Goal: Task Accomplishment & Management: Manage account settings

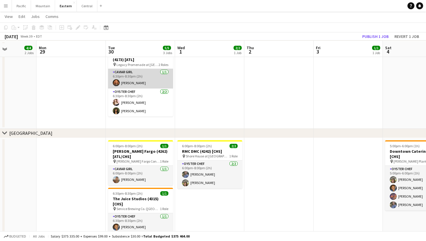
scroll to position [53, 0]
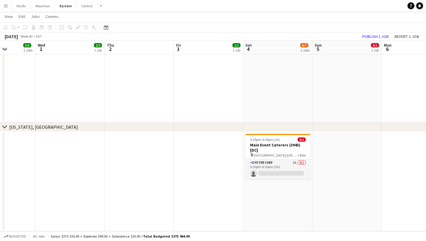
scroll to position [668, 0]
click at [282, 173] on app-card-role "Oyster Chef 3A 0/1 5:30pm-6:30pm (1h) single-neutral-actions" at bounding box center [277, 170] width 65 height 20
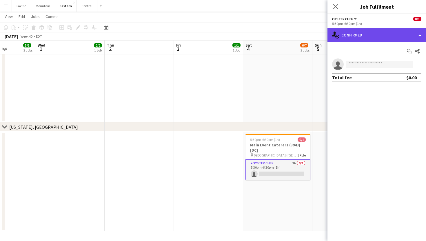
click at [397, 37] on div "single-neutral-actions-check-2 Confirmed" at bounding box center [376, 35] width 98 height 14
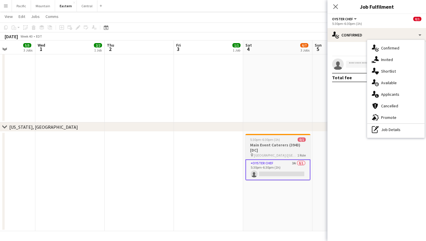
click at [294, 140] on div "5:30pm-6:30pm (1h) 0/1" at bounding box center [277, 140] width 65 height 4
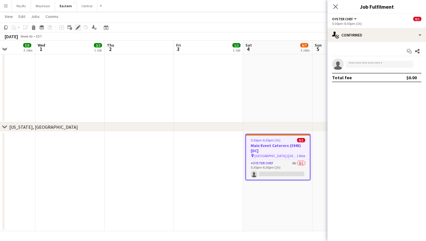
click at [77, 27] on icon "Edit" at bounding box center [78, 27] width 5 height 5
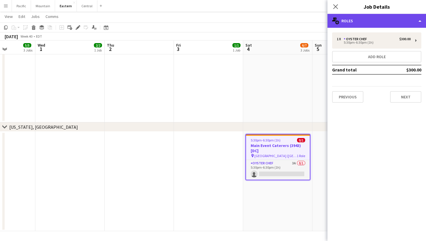
click at [391, 26] on div "multiple-users-add Roles" at bounding box center [376, 21] width 98 height 14
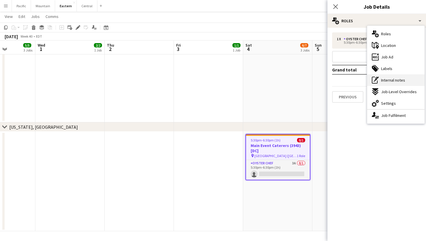
click at [397, 78] on span "Internal notes" at bounding box center [393, 80] width 24 height 5
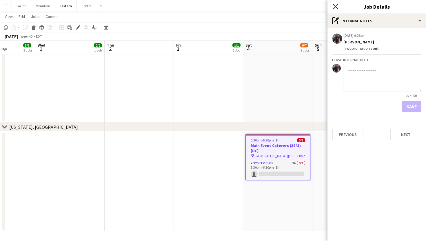
click at [335, 6] on icon "Close pop-in" at bounding box center [336, 7] width 6 height 6
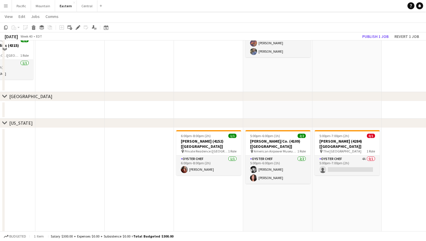
scroll to position [252, 0]
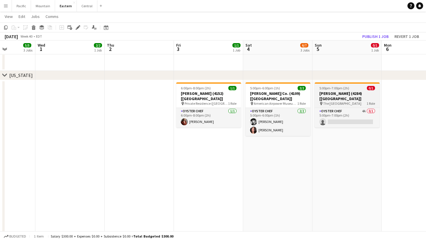
click at [338, 95] on h3 "[PERSON_NAME] (4284) [[GEOGRAPHIC_DATA]]" at bounding box center [347, 96] width 65 height 10
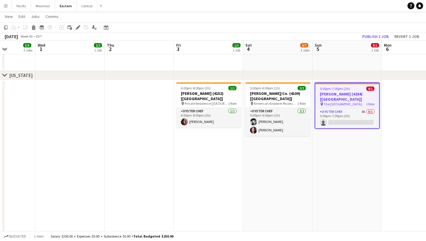
click at [356, 93] on h3 "[PERSON_NAME] (4284) [[GEOGRAPHIC_DATA]]" at bounding box center [347, 97] width 64 height 10
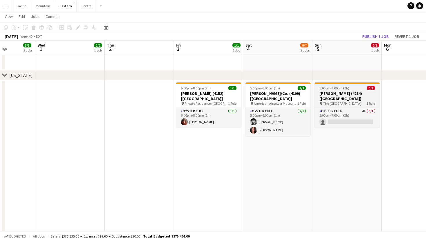
click at [356, 93] on h3 "[PERSON_NAME] (4284) [[GEOGRAPHIC_DATA]]" at bounding box center [347, 96] width 65 height 10
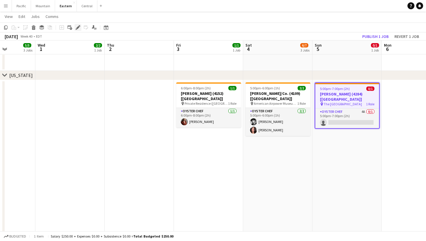
click at [81, 28] on div "Edit" at bounding box center [77, 27] width 7 height 7
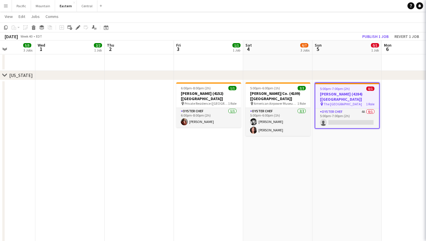
type input "**********"
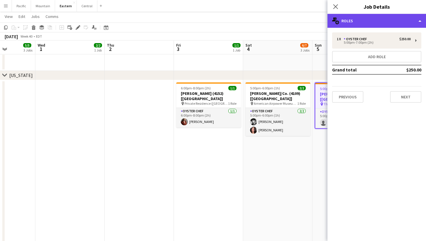
click at [409, 19] on div "multiple-users-add Roles" at bounding box center [376, 21] width 98 height 14
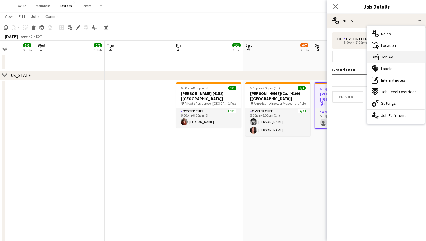
click at [401, 57] on div "ads-window Job Ad" at bounding box center [395, 57] width 57 height 12
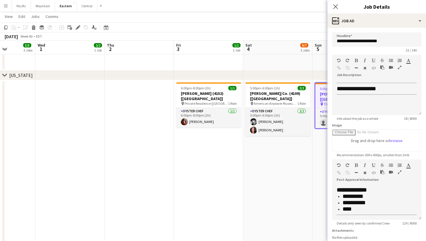
scroll to position [45, 0]
click at [78, 29] on icon "Edit" at bounding box center [78, 27] width 5 height 5
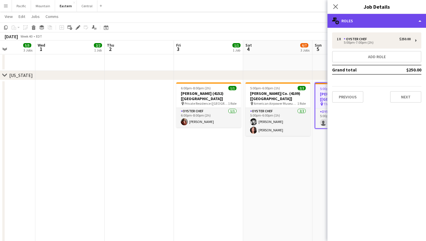
click at [355, 21] on div "multiple-users-add Roles" at bounding box center [376, 21] width 98 height 14
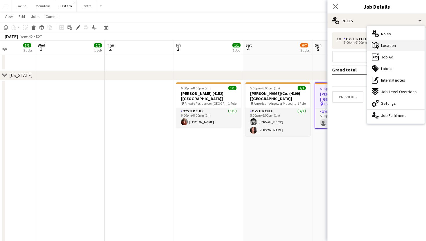
click at [395, 43] on span "Location" at bounding box center [388, 45] width 15 height 5
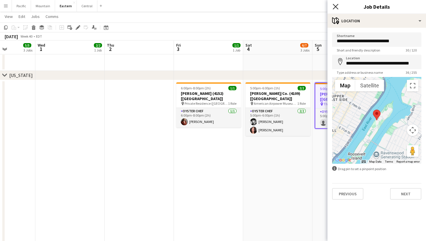
click at [336, 7] on icon at bounding box center [336, 7] width 6 height 6
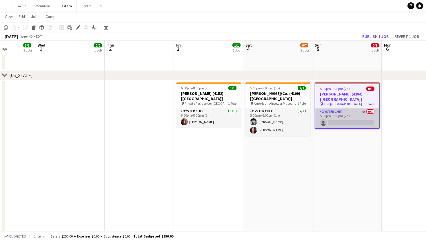
click at [335, 109] on app-card-role "Oyster Chef 4A 0/1 5:00pm-7:00pm (2h) single-neutral-actions" at bounding box center [347, 119] width 64 height 20
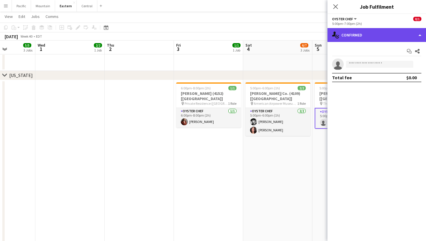
click at [386, 39] on div "single-neutral-actions-check-2 Confirmed" at bounding box center [376, 35] width 98 height 14
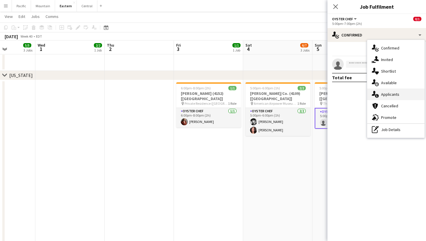
click at [397, 91] on div "single-neutral-actions-information Applicants" at bounding box center [395, 95] width 57 height 12
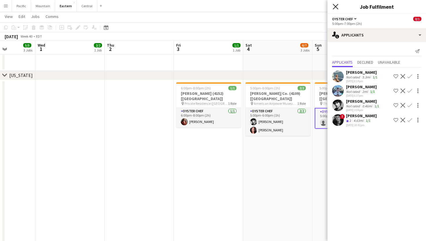
click at [337, 6] on icon "Close pop-in" at bounding box center [336, 7] width 6 height 6
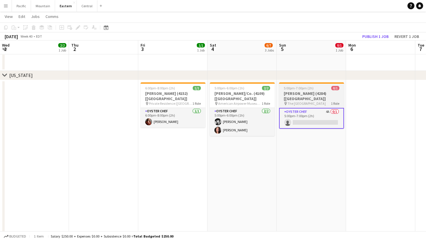
scroll to position [0, 210]
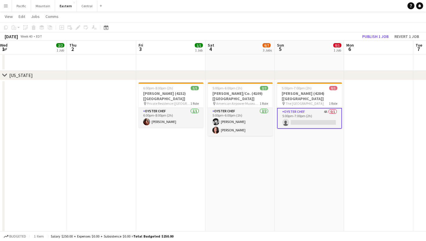
click at [322, 108] on app-card-role "Oyster Chef 4A 0/1 5:00pm-7:00pm (2h) single-neutral-actions" at bounding box center [309, 118] width 65 height 21
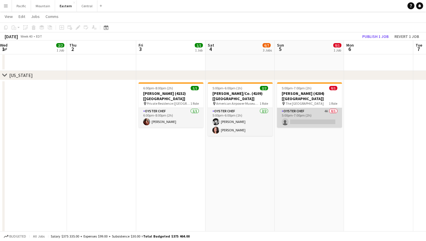
click at [322, 108] on app-card-role "Oyster Chef 4A 0/1 5:00pm-7:00pm (2h) single-neutral-actions" at bounding box center [309, 118] width 65 height 20
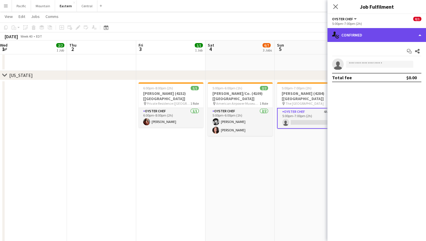
click at [368, 32] on div "single-neutral-actions-check-2 Confirmed" at bounding box center [376, 35] width 98 height 14
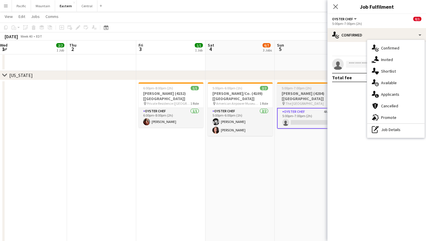
click at [314, 92] on h3 "[PERSON_NAME] (4284) [[GEOGRAPHIC_DATA]]" at bounding box center [309, 96] width 65 height 10
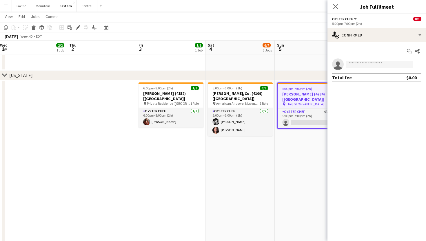
click at [312, 101] on app-job-card "5:00pm-7:00pm (2h) 0/1 Owen Strong (4284) [NYC] pin The Sanctuary Roosevelt Isl…" at bounding box center [309, 106] width 65 height 46
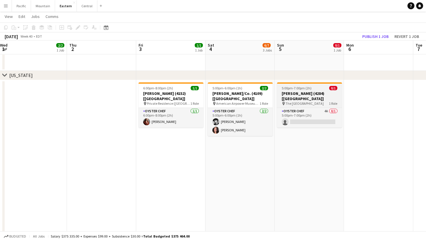
click at [320, 101] on app-job-card "5:00pm-7:00pm (2h) 0/1 Owen Strong (4284) [NYC] pin The Sanctuary Roosevelt Isl…" at bounding box center [309, 105] width 65 height 45
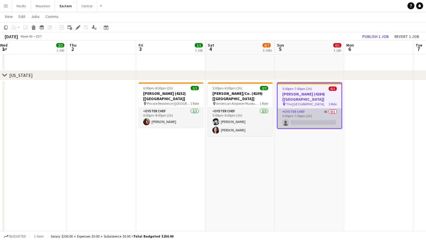
click at [337, 113] on app-card-role "Oyster Chef 4A 0/1 5:00pm-7:00pm (2h) single-neutral-actions" at bounding box center [310, 119] width 64 height 20
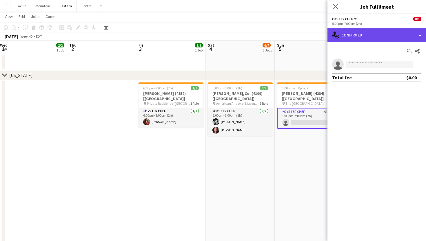
click at [389, 36] on div "single-neutral-actions-check-2 Confirmed" at bounding box center [376, 35] width 98 height 14
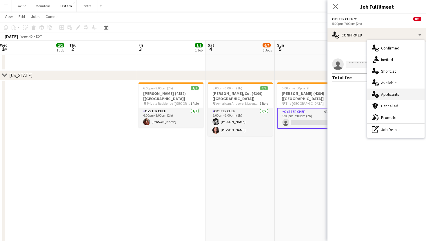
click at [399, 94] on div "single-neutral-actions-information Applicants" at bounding box center [395, 95] width 57 height 12
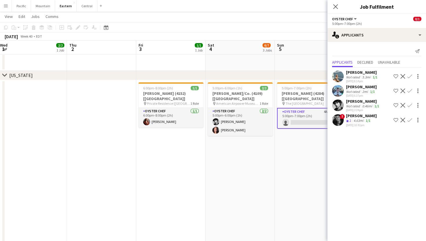
click at [353, 75] on div "Not rated" at bounding box center [353, 77] width 15 height 4
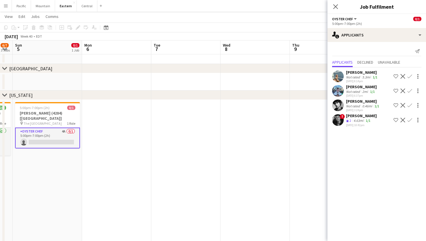
scroll to position [0, 192]
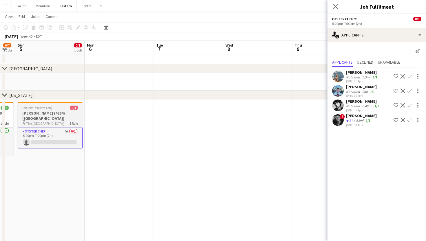
click at [48, 121] on span "The [GEOGRAPHIC_DATA]" at bounding box center [45, 123] width 38 height 4
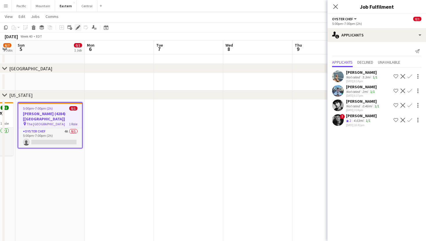
click at [77, 27] on icon "Edit" at bounding box center [78, 27] width 5 height 5
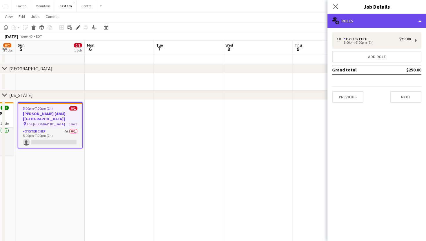
click at [386, 18] on div "multiple-users-add Roles" at bounding box center [376, 21] width 98 height 14
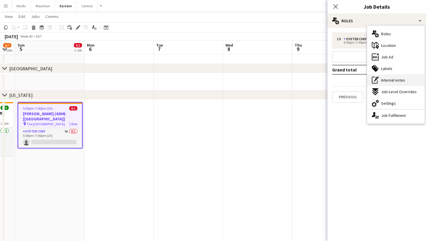
click at [408, 77] on div "pen-write Internal notes" at bounding box center [395, 80] width 57 height 12
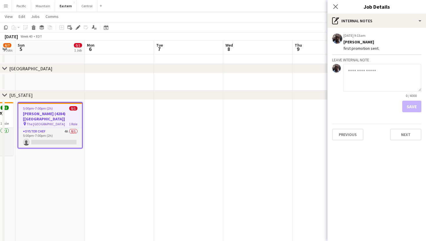
click at [362, 70] on textarea at bounding box center [382, 78] width 78 height 28
type textarea "**********"
click at [411, 107] on button "Save" at bounding box center [411, 107] width 19 height 12
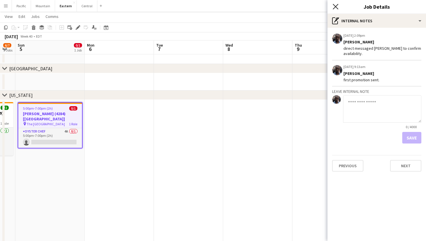
click at [336, 5] on icon "Close pop-in" at bounding box center [336, 7] width 6 height 6
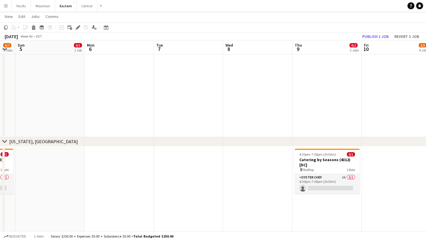
scroll to position [682, 0]
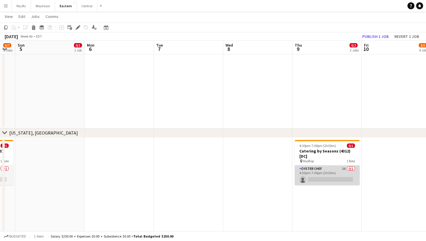
click at [327, 177] on app-card-role "Oyster Chef 3A 0/1 4:30pm-7:00pm (2h30m) single-neutral-actions" at bounding box center [327, 176] width 65 height 20
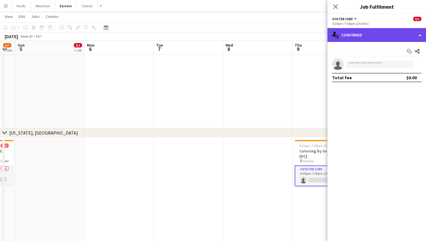
click at [369, 37] on div "single-neutral-actions-check-2 Confirmed" at bounding box center [376, 35] width 98 height 14
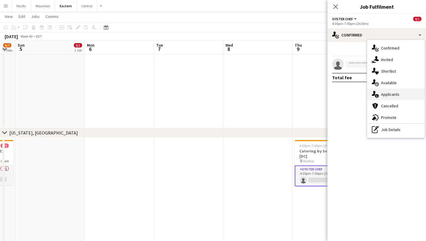
click at [397, 94] on span "Applicants" at bounding box center [390, 94] width 18 height 5
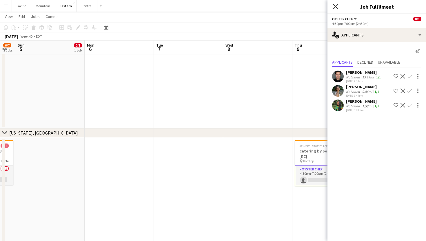
click at [337, 5] on icon at bounding box center [336, 7] width 6 height 6
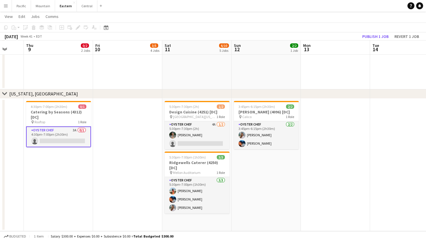
scroll to position [721, 0]
click at [83, 138] on app-card-role "Oyster Chef 3A 0/1 4:30pm-7:00pm (2h30m) single-neutral-actions" at bounding box center [58, 137] width 65 height 21
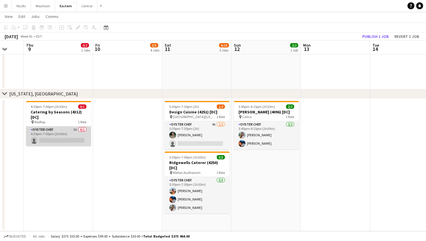
click at [67, 140] on app-card-role "Oyster Chef 3A 0/1 4:30pm-7:00pm (2h30m) single-neutral-actions" at bounding box center [58, 137] width 65 height 20
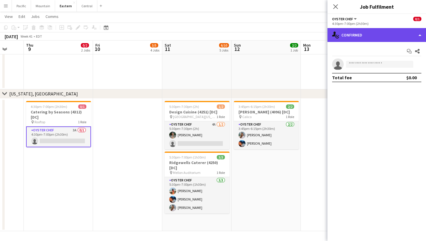
click at [397, 36] on div "single-neutral-actions-check-2 Confirmed" at bounding box center [376, 35] width 98 height 14
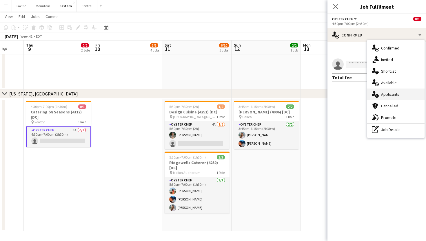
click at [410, 97] on div "single-neutral-actions-information Applicants" at bounding box center [395, 95] width 57 height 12
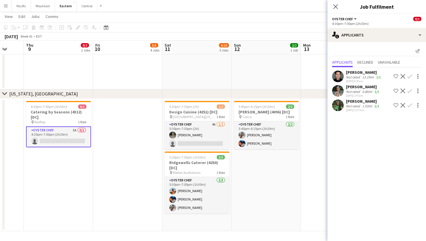
click at [340, 107] on app-user-avatar at bounding box center [338, 106] width 12 height 12
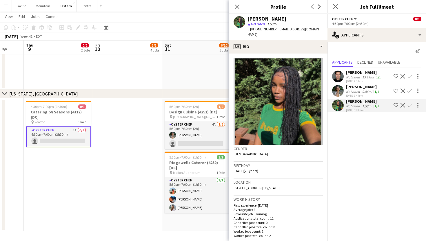
drag, startPoint x: 253, startPoint y: 31, endPoint x: 271, endPoint y: 31, distance: 17.4
click at [271, 31] on span "t. +12405652070" at bounding box center [262, 29] width 30 height 4
copy span "2405652070"
click at [190, 158] on span "5:30pm-7:00pm (1h30m)" at bounding box center [187, 157] width 37 height 4
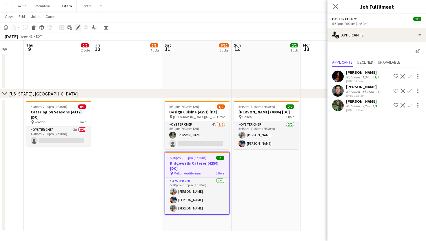
click at [80, 28] on icon "Edit" at bounding box center [78, 27] width 5 height 5
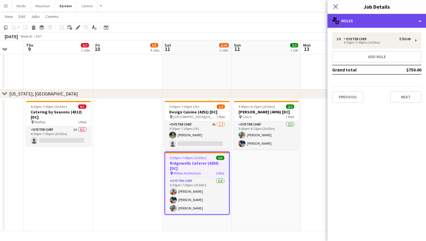
click at [388, 28] on div "multiple-users-add Roles" at bounding box center [376, 21] width 98 height 14
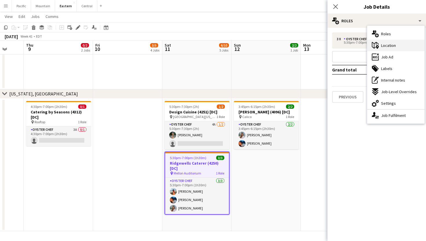
click at [400, 49] on div "maps-pin-1 Location" at bounding box center [395, 46] width 57 height 12
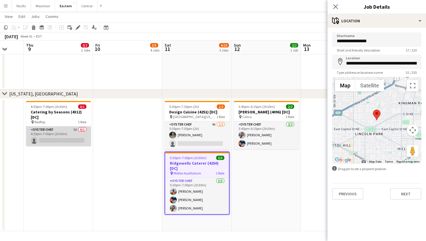
click at [77, 134] on app-card-role "Oyster Chef 3A 0/1 4:30pm-7:00pm (2h30m) single-neutral-actions" at bounding box center [58, 137] width 65 height 20
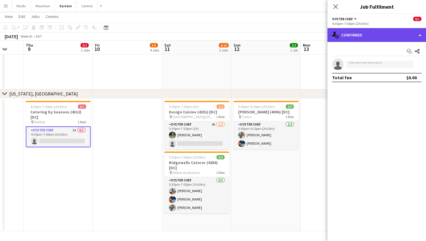
click at [358, 30] on div "single-neutral-actions-check-2 Confirmed" at bounding box center [376, 35] width 98 height 14
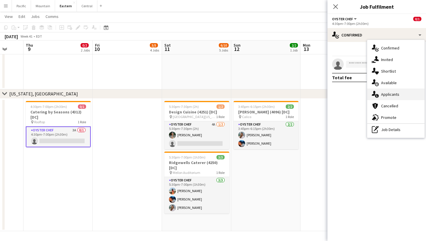
click at [383, 96] on span "Applicants" at bounding box center [390, 94] width 18 height 5
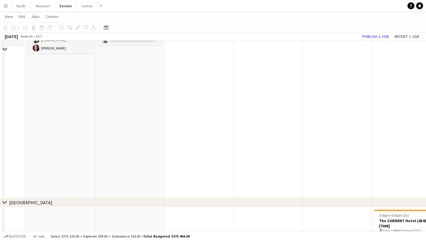
scroll to position [291, 0]
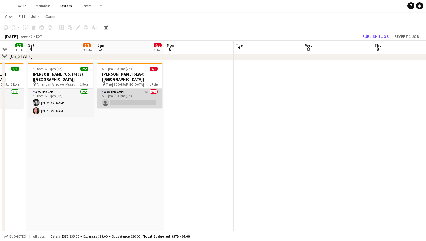
click at [131, 98] on app-card-role "Oyster Chef 4A 0/1 5:00pm-7:00pm (2h) single-neutral-actions" at bounding box center [129, 99] width 65 height 20
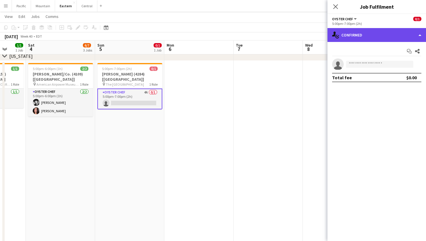
click at [380, 38] on div "single-neutral-actions-check-2 Confirmed" at bounding box center [376, 35] width 98 height 14
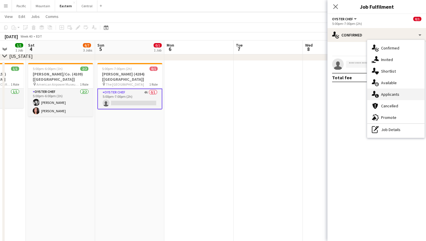
click at [388, 94] on span "Applicants" at bounding box center [390, 94] width 18 height 5
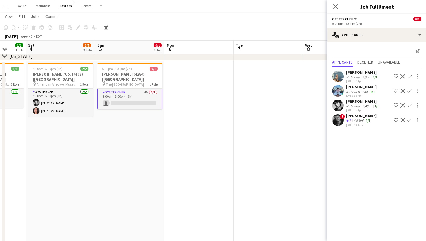
click at [411, 76] on app-icon "Confirm" at bounding box center [409, 76] width 5 height 5
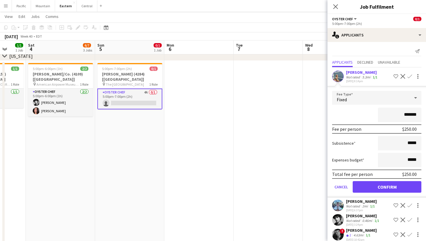
click at [393, 184] on button "Confirm" at bounding box center [387, 187] width 69 height 12
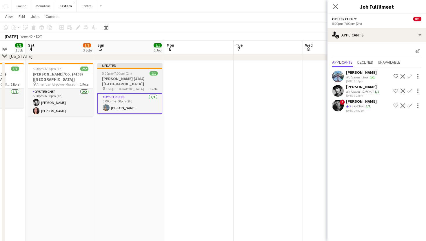
click at [137, 72] on div "5:00pm-7:00pm (2h) 1/1" at bounding box center [129, 73] width 65 height 4
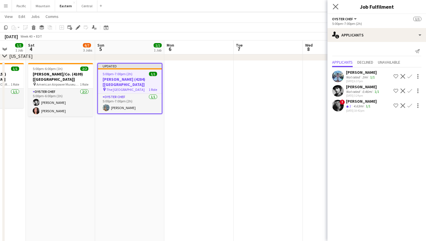
click at [337, 10] on app-icon "Close pop-in" at bounding box center [335, 7] width 8 height 8
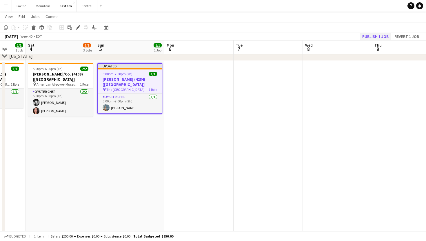
click at [384, 37] on button "Publish 1 job" at bounding box center [375, 37] width 31 height 8
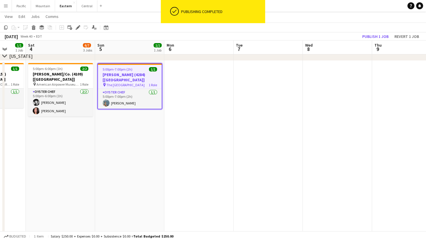
click at [118, 75] on h3 "[PERSON_NAME] (4284) [[GEOGRAPHIC_DATA]]" at bounding box center [130, 77] width 64 height 10
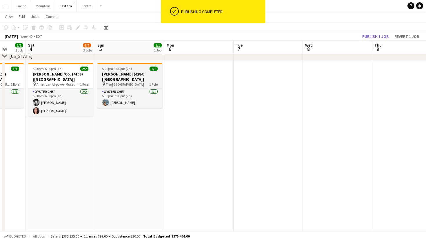
click at [123, 82] on span "The [GEOGRAPHIC_DATA]" at bounding box center [125, 84] width 38 height 4
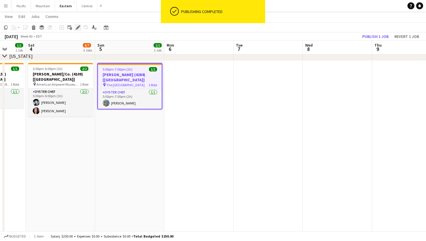
click at [79, 27] on icon at bounding box center [77, 27] width 3 height 3
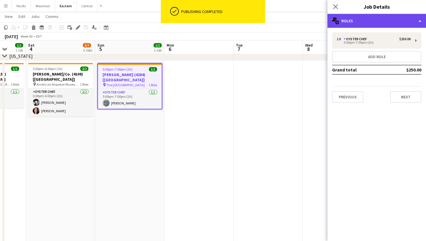
click at [377, 20] on div "multiple-users-add Roles" at bounding box center [376, 21] width 98 height 14
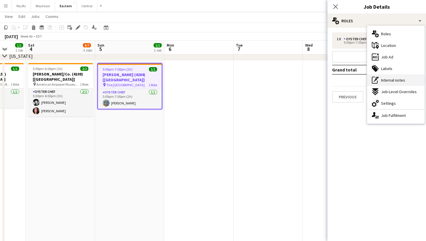
click at [399, 83] on div "pen-write Internal notes" at bounding box center [395, 80] width 57 height 12
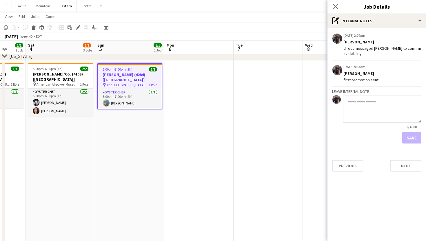
click at [362, 98] on textarea at bounding box center [382, 109] width 78 height 28
type textarea "**********"
click at [413, 138] on button "Save" at bounding box center [411, 138] width 19 height 12
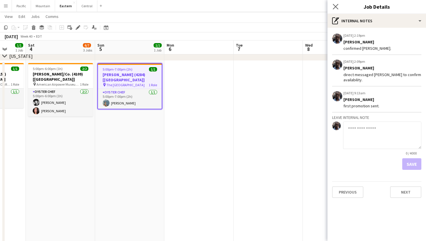
click at [332, 7] on app-icon "Close pop-in" at bounding box center [335, 7] width 8 height 8
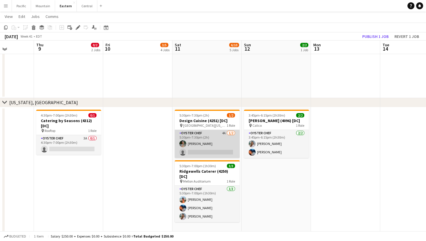
scroll to position [712, 0]
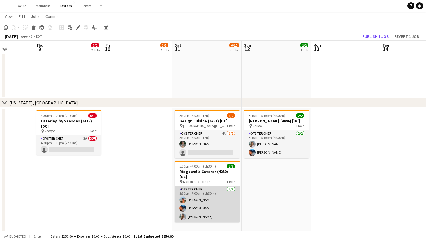
click at [211, 189] on app-card-role "Oyster Chef [DATE] 5:30pm-7:00pm (1h30m) [PERSON_NAME] [PERSON_NAME] [PERSON_NA…" at bounding box center [207, 204] width 65 height 37
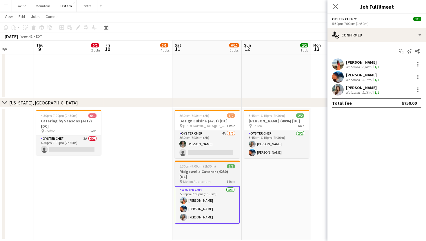
click at [227, 180] on span "1 Role" at bounding box center [231, 182] width 8 height 4
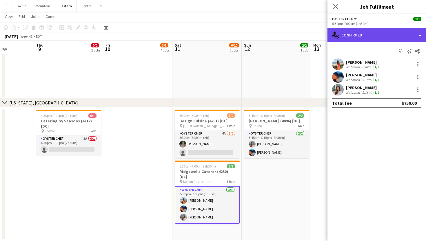
click at [390, 35] on div "single-neutral-actions-check-2 Confirmed" at bounding box center [376, 35] width 98 height 14
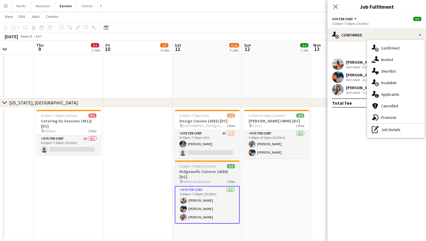
click at [224, 169] on h3 "Ridgewells Caterer (4250) [DC]" at bounding box center [207, 174] width 65 height 10
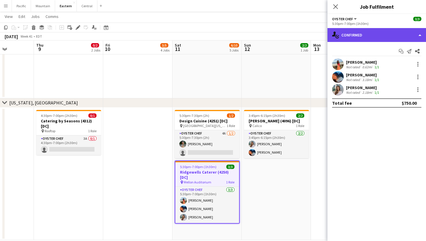
click at [386, 37] on div "single-neutral-actions-check-2 Confirmed" at bounding box center [376, 35] width 98 height 14
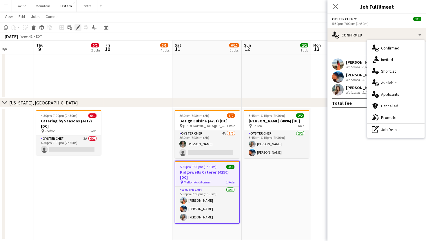
click at [79, 25] on div "Edit" at bounding box center [77, 27] width 7 height 7
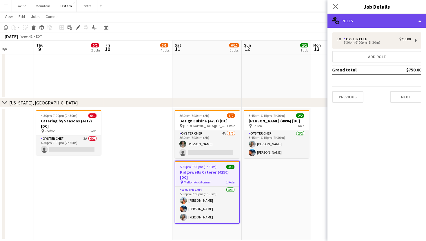
click at [392, 17] on div "multiple-users-add Roles" at bounding box center [376, 21] width 98 height 14
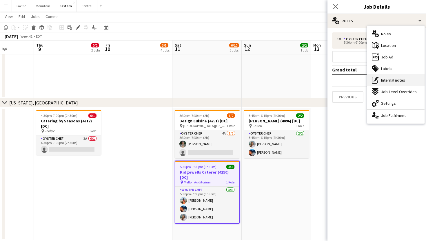
click at [396, 79] on span "Internal notes" at bounding box center [393, 80] width 24 height 5
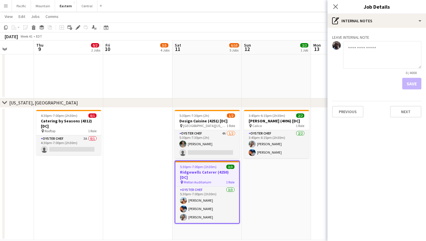
click at [365, 63] on textarea at bounding box center [382, 55] width 78 height 28
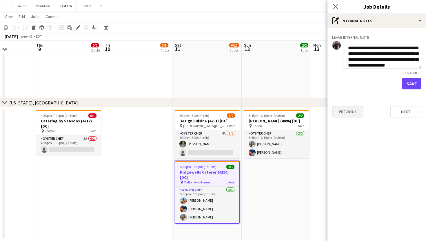
scroll to position [10, 0]
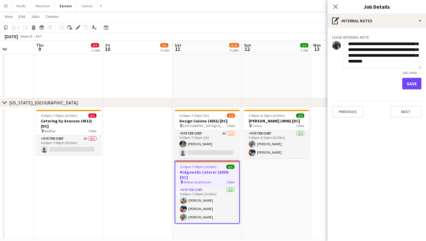
type textarea "**********"
click at [417, 83] on button "Save" at bounding box center [411, 84] width 19 height 12
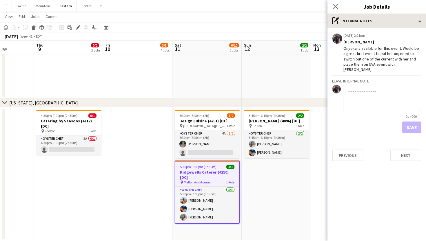
scroll to position [0, 0]
click at [335, 10] on app-icon "Close pop-in" at bounding box center [335, 7] width 8 height 8
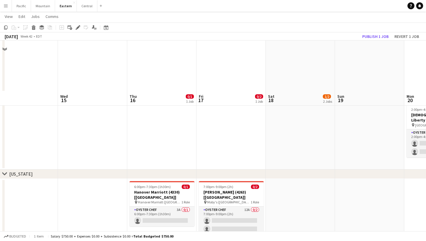
scroll to position [283, 0]
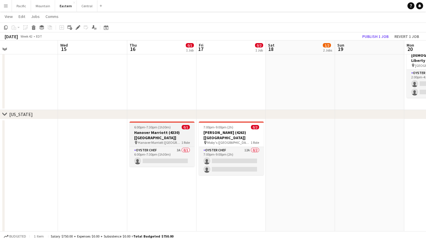
click at [171, 133] on h3 "Hanover Marriott (4330) [[GEOGRAPHIC_DATA]]" at bounding box center [161, 135] width 65 height 10
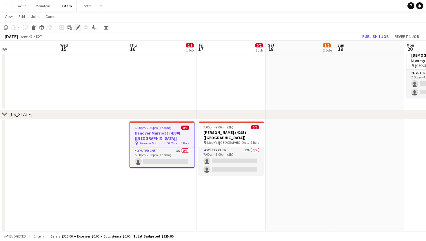
click at [78, 28] on icon at bounding box center [77, 27] width 3 height 3
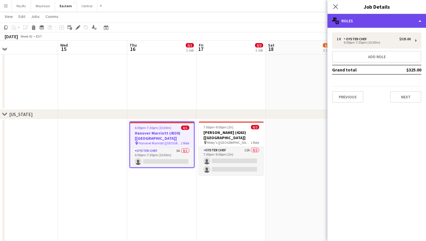
click at [350, 21] on div "multiple-users-add Roles" at bounding box center [376, 21] width 98 height 14
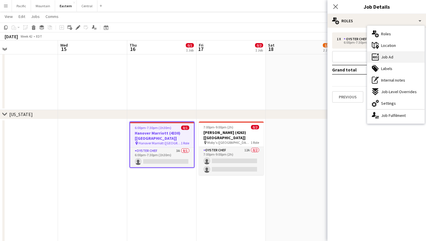
click at [391, 57] on span "Job Ad" at bounding box center [387, 56] width 12 height 5
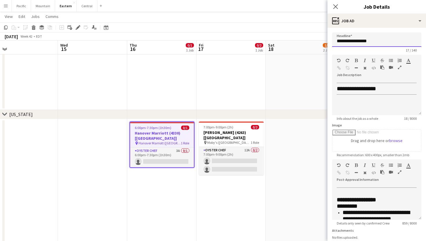
click at [365, 42] on input "**********" at bounding box center [376, 39] width 89 height 14
click at [337, 4] on app-icon "Close pop-in" at bounding box center [335, 7] width 8 height 8
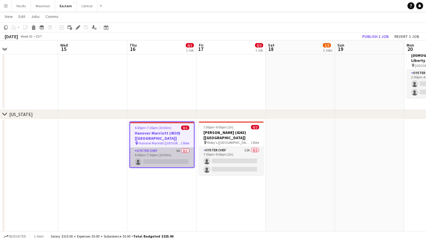
click at [165, 153] on app-card-role "Oyster Chef 3A 0/1 6:00pm-7:30pm (1h30m) single-neutral-actions" at bounding box center [162, 158] width 64 height 20
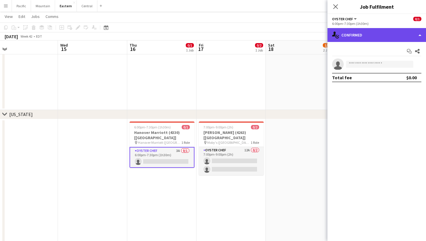
click at [365, 37] on div "single-neutral-actions-check-2 Confirmed" at bounding box center [376, 35] width 98 height 14
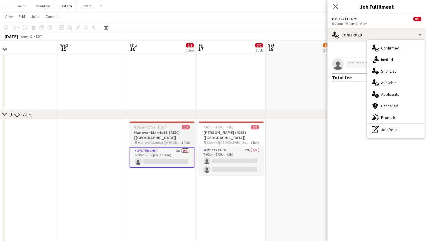
click at [165, 126] on span "6:00pm-7:30pm (1h30m)" at bounding box center [152, 127] width 37 height 4
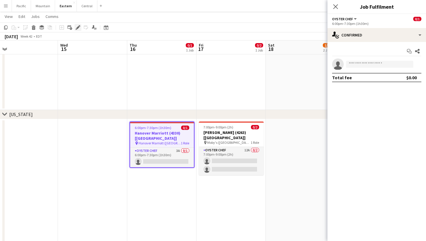
click at [81, 26] on div "Edit" at bounding box center [77, 27] width 7 height 7
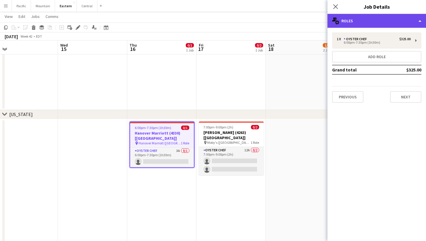
click at [394, 19] on div "multiple-users-add Roles" at bounding box center [376, 21] width 98 height 14
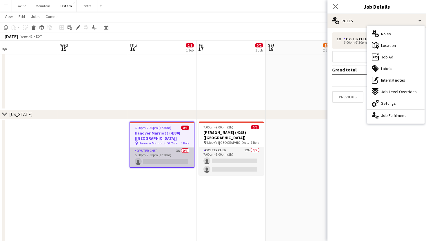
click at [162, 155] on app-card-role "Oyster Chef 3A 0/1 6:00pm-7:30pm (1h30m) single-neutral-actions" at bounding box center [162, 158] width 64 height 20
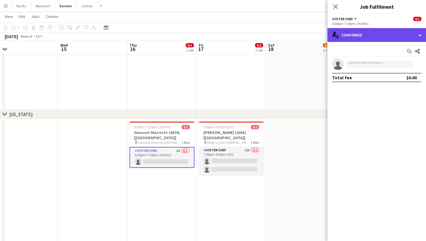
click at [369, 37] on div "single-neutral-actions-check-2 Confirmed" at bounding box center [376, 35] width 98 height 14
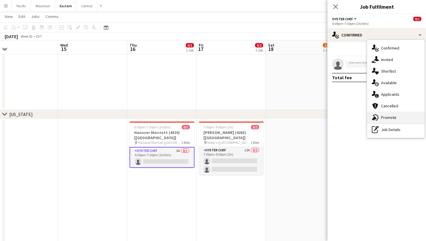
click at [389, 116] on span "Promote" at bounding box center [388, 117] width 15 height 5
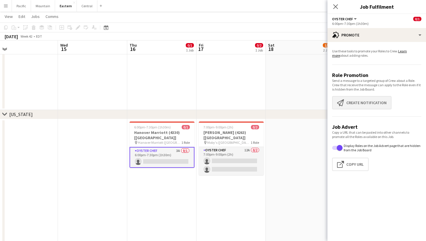
click at [360, 107] on button "Create notification Create notification" at bounding box center [361, 102] width 59 height 13
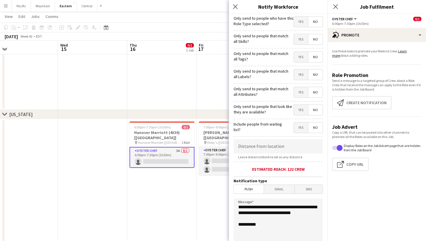
click at [301, 58] on span "Yes" at bounding box center [301, 57] width 14 height 10
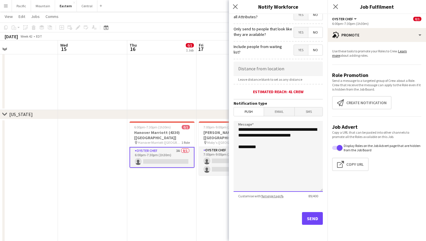
scroll to position [78, 0]
drag, startPoint x: 268, startPoint y: 141, endPoint x: 223, endPoint y: 128, distance: 46.5
click at [223, 128] on body "Menu Boards Boards Boards All jobs Status Workforce Workforce My Workforce Recr…" at bounding box center [213, 223] width 426 height 1013
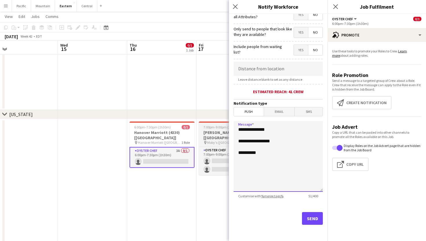
paste textarea "**********"
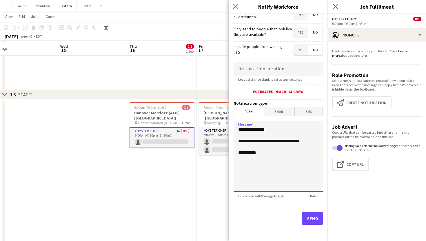
scroll to position [304, 0]
type textarea "**********"
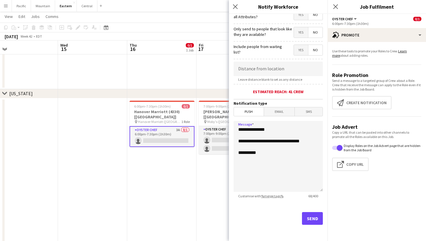
click at [289, 194] on div "Customise with %merge tags% 68 / 400" at bounding box center [277, 196] width 89 height 4
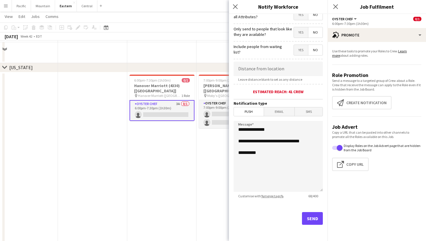
scroll to position [304, 0]
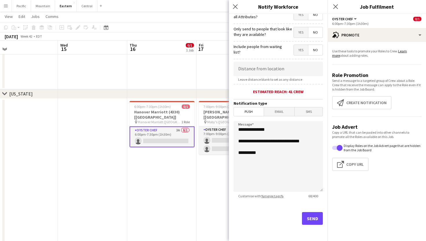
click at [311, 222] on button "Send" at bounding box center [312, 218] width 21 height 13
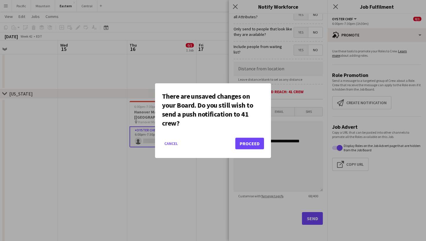
click at [251, 145] on button "Proceed" at bounding box center [249, 144] width 29 height 12
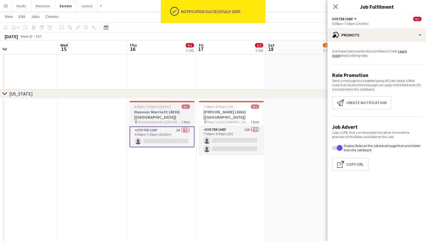
click at [177, 114] on h3 "Hanover Marriott (4330) [[GEOGRAPHIC_DATA]]" at bounding box center [161, 115] width 65 height 10
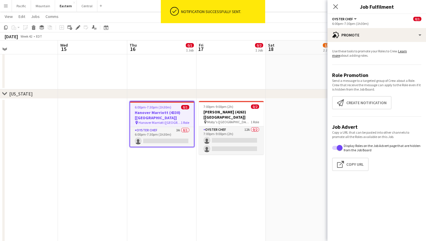
scroll to position [0, 288]
click at [76, 26] on icon "Edit" at bounding box center [78, 27] width 5 height 5
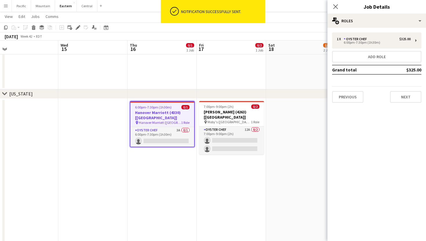
click at [386, 29] on div "1 x Oyster Chef $325.00 6:00pm-7:30pm (1h30m) Add role Grand total $325.00 Prev…" at bounding box center [376, 68] width 98 height 80
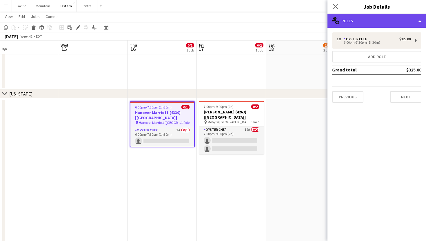
click at [389, 19] on div "multiple-users-add Roles" at bounding box center [376, 21] width 98 height 14
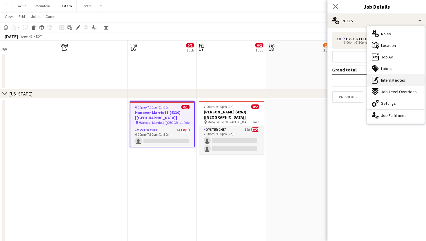
click at [395, 78] on span "Internal notes" at bounding box center [393, 80] width 24 height 5
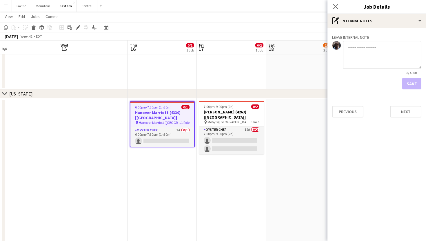
click at [366, 48] on textarea at bounding box center [382, 55] width 78 height 28
type textarea "**********"
click at [410, 87] on button "Save" at bounding box center [411, 84] width 19 height 12
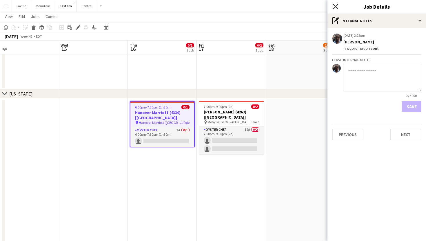
click at [336, 5] on icon "Close pop-in" at bounding box center [336, 7] width 6 height 6
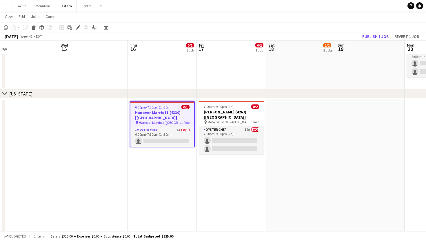
click at [225, 121] on app-job-card "7:00pm-9:00pm (2h) 0/2 [PERSON_NAME] (4263) [[GEOGRAPHIC_DATA]] pin Moby's ([GE…" at bounding box center [231, 128] width 65 height 54
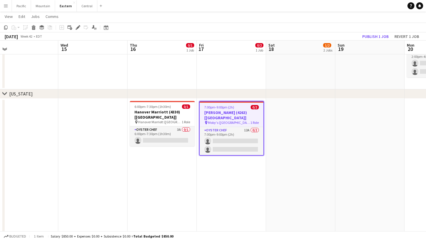
click at [226, 111] on h3 "[PERSON_NAME] (4263) [[GEOGRAPHIC_DATA]]" at bounding box center [232, 115] width 64 height 10
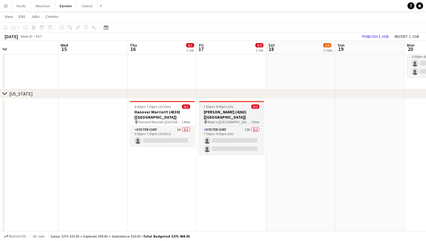
click at [228, 111] on h3 "[PERSON_NAME] (4263) [[GEOGRAPHIC_DATA]]" at bounding box center [231, 115] width 65 height 10
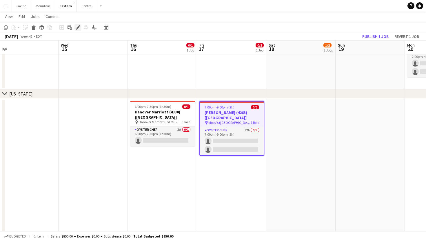
click at [79, 30] on div "Edit" at bounding box center [77, 27] width 7 height 7
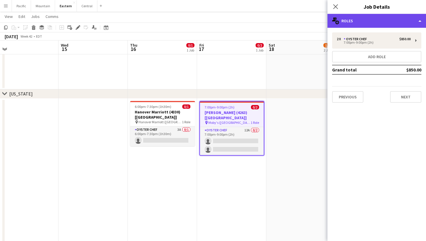
click at [348, 25] on div "multiple-users-add Roles" at bounding box center [376, 21] width 98 height 14
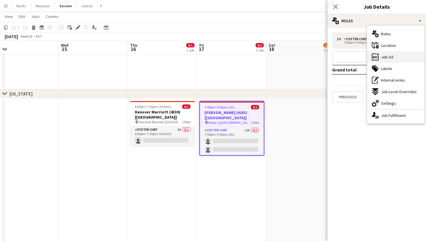
click at [396, 59] on div "ads-window Job Ad" at bounding box center [395, 57] width 57 height 12
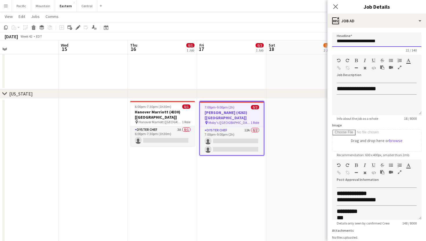
click at [375, 43] on input "**********" at bounding box center [376, 39] width 89 height 14
click at [338, 6] on app-icon "Close pop-in" at bounding box center [335, 7] width 8 height 8
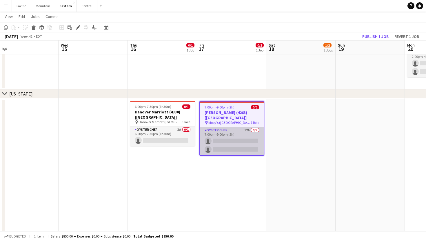
click at [229, 140] on app-card-role "Oyster Chef 12A 0/2 7:00pm-9:00pm (2h) single-neutral-actions single-neutral-ac…" at bounding box center [232, 141] width 64 height 28
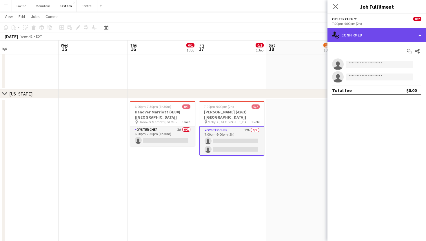
click at [365, 33] on div "single-neutral-actions-check-2 Confirmed" at bounding box center [376, 35] width 98 height 14
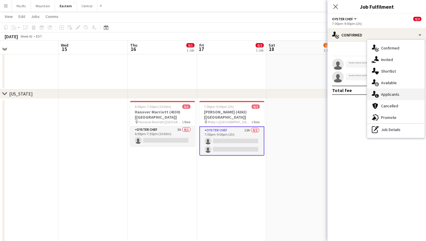
click at [395, 96] on span "Applicants" at bounding box center [390, 94] width 18 height 5
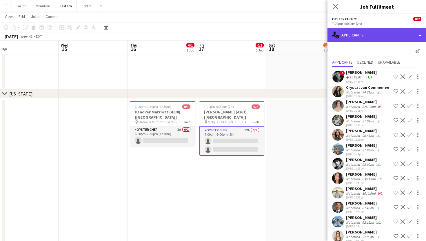
click at [398, 33] on div "single-neutral-actions-information Applicants" at bounding box center [376, 35] width 98 height 14
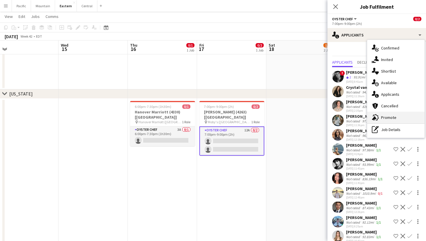
click at [394, 120] on span "Promote" at bounding box center [388, 117] width 15 height 5
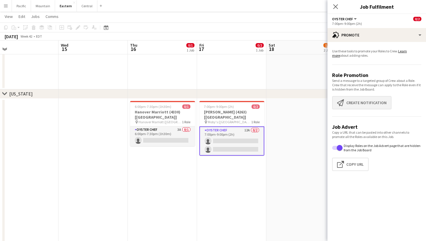
click at [379, 101] on button "Create notification Create notification" at bounding box center [361, 102] width 59 height 13
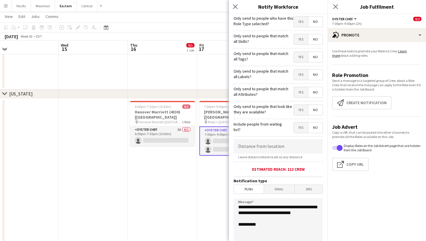
click at [301, 54] on span "Yes" at bounding box center [301, 57] width 14 height 10
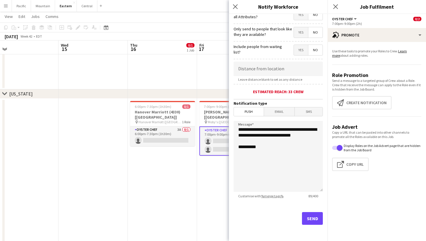
scroll to position [78, 0]
drag, startPoint x: 269, startPoint y: 143, endPoint x: 226, endPoint y: 121, distance: 48.5
click at [226, 121] on body "Menu Boards Boards Boards All jobs Status Workforce Workforce My Workforce Recr…" at bounding box center [213, 202] width 426 height 1013
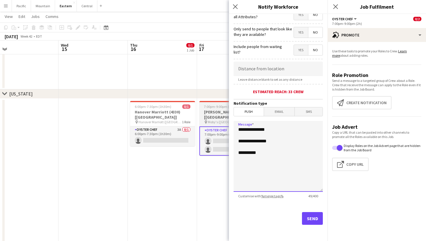
paste textarea "**********"
type textarea "**********"
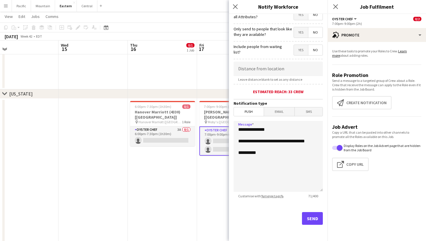
click at [319, 223] on button "Send" at bounding box center [312, 218] width 21 height 13
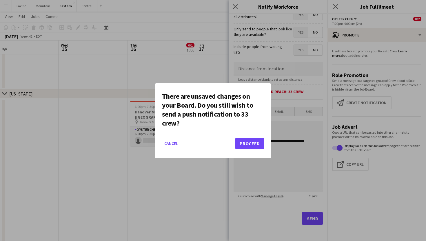
scroll to position [0, 0]
click at [262, 149] on button "Proceed" at bounding box center [249, 144] width 29 height 12
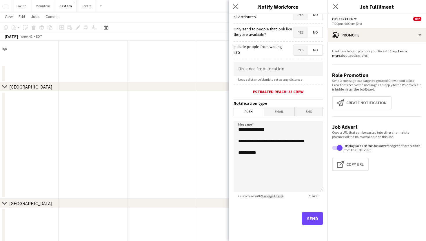
scroll to position [304, 0]
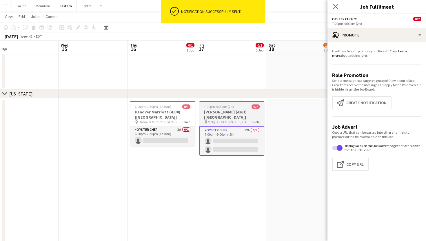
click at [240, 113] on h3 "[PERSON_NAME] (4263) [[GEOGRAPHIC_DATA]]" at bounding box center [231, 115] width 65 height 10
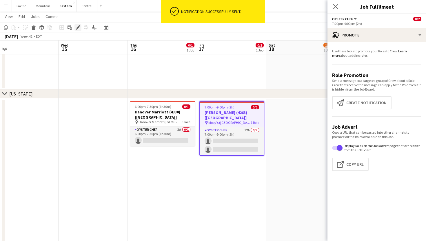
click at [77, 28] on icon at bounding box center [77, 27] width 3 height 3
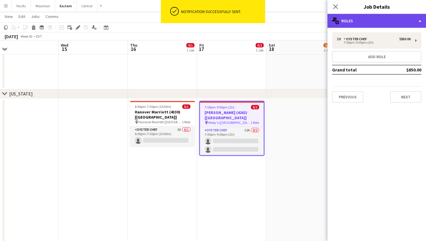
click at [356, 22] on div "multiple-users-add Roles" at bounding box center [376, 21] width 98 height 14
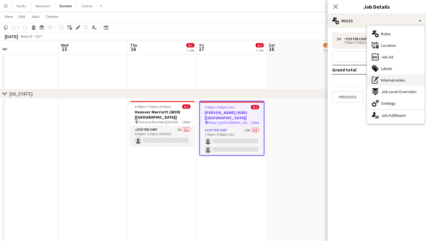
click at [402, 81] on span "Internal notes" at bounding box center [393, 80] width 24 height 5
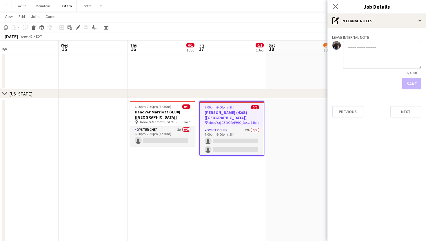
click at [373, 62] on textarea at bounding box center [382, 55] width 78 height 28
type textarea "*"
type textarea "**********"
click at [413, 91] on div "**********" at bounding box center [376, 75] width 98 height 94
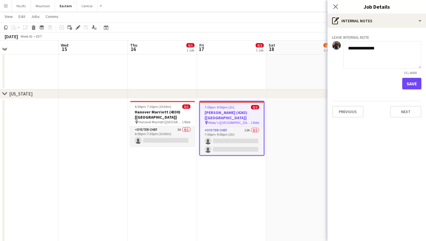
click at [422, 86] on app-board-job-internal-notes "**********" at bounding box center [376, 62] width 98 height 55
click at [408, 85] on button "Save" at bounding box center [411, 84] width 19 height 12
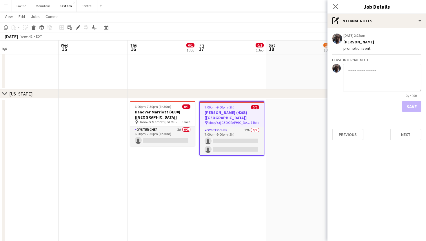
click at [337, 11] on div "Close pop-in" at bounding box center [335, 6] width 16 height 13
click at [335, 6] on icon "Close pop-in" at bounding box center [336, 7] width 6 height 6
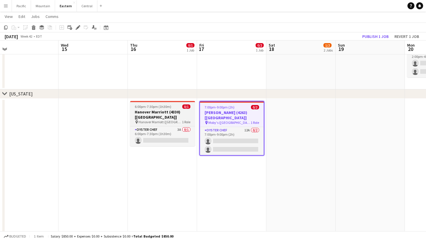
click at [161, 110] on h3 "Hanover Marriott (4330) [[GEOGRAPHIC_DATA]]" at bounding box center [162, 115] width 65 height 10
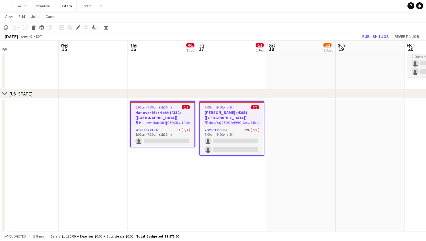
scroll to position [0, 287]
click at [74, 30] on div "Add job Add linked Job Edit Edit linked Job Applicants" at bounding box center [75, 27] width 44 height 7
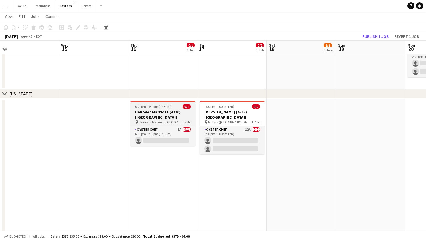
click at [175, 105] on div "6:00pm-7:30pm (1h30m) 0/1" at bounding box center [162, 107] width 65 height 4
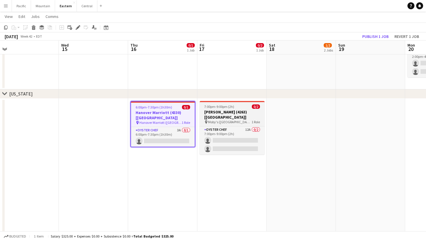
click at [218, 109] on app-job-card "7:00pm-9:00pm (2h) 0/2 [PERSON_NAME] (4263) [[GEOGRAPHIC_DATA]] pin Moby's ([GE…" at bounding box center [232, 128] width 65 height 54
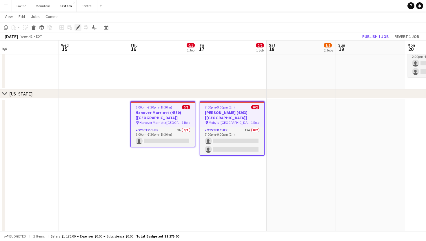
click at [79, 27] on icon at bounding box center [77, 27] width 3 height 3
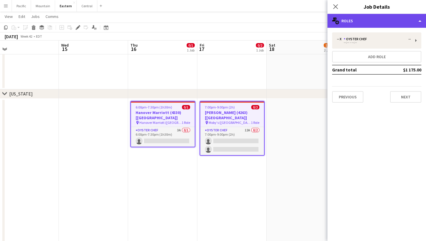
click at [382, 26] on div "multiple-users-add Roles" at bounding box center [376, 21] width 98 height 14
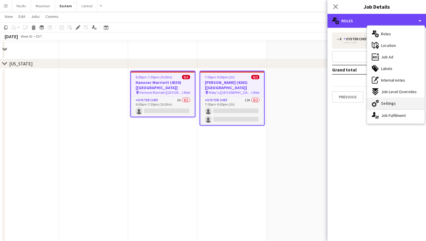
scroll to position [344, 0]
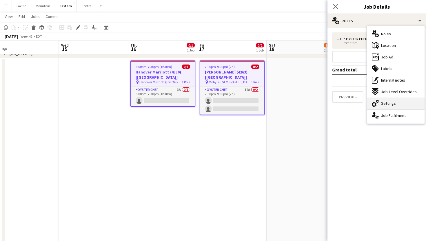
click at [391, 106] on span "Settings" at bounding box center [388, 103] width 15 height 5
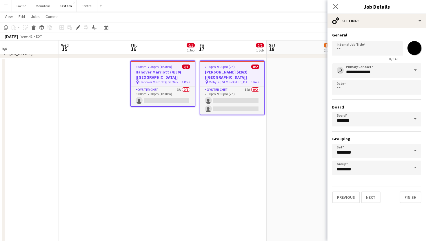
click at [415, 52] on input "*******" at bounding box center [414, 48] width 21 height 21
type input "*******"
click at [337, 7] on icon "Close pop-in" at bounding box center [336, 7] width 6 height 6
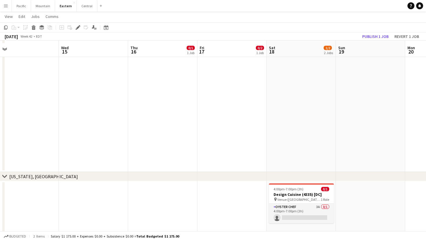
scroll to position [739, 0]
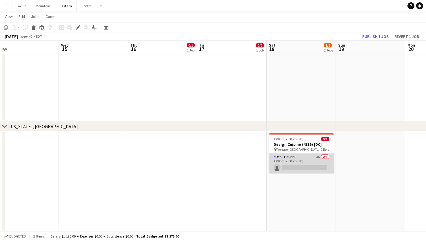
click at [309, 157] on app-card-role "Oyster Chef 3A 0/1 4:00pm-7:00pm (3h) single-neutral-actions" at bounding box center [301, 164] width 65 height 20
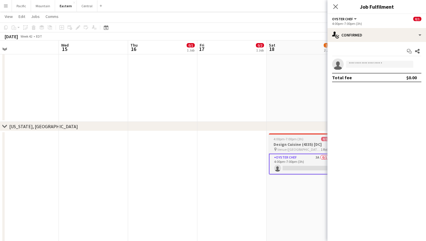
click at [308, 147] on span "Venue ([GEOGRAPHIC_DATA])" at bounding box center [298, 149] width 43 height 4
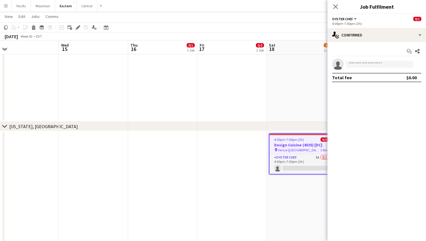
click at [242, 127] on div "chevron-right [US_STATE], [GEOGRAPHIC_DATA]" at bounding box center [213, 126] width 426 height 9
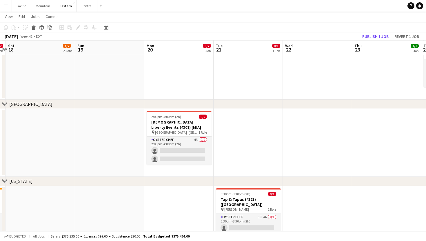
scroll to position [220, 0]
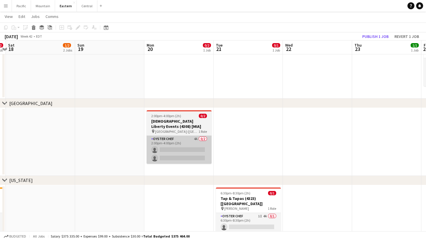
click at [191, 156] on app-card-role "Oyster Chef 4A 0/2 2:00pm-4:00pm (2h) single-neutral-actions single-neutral-act…" at bounding box center [179, 150] width 65 height 28
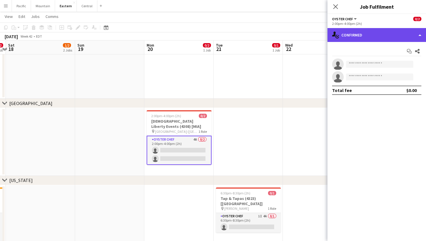
click at [405, 36] on div "single-neutral-actions-check-2 Confirmed" at bounding box center [376, 35] width 98 height 14
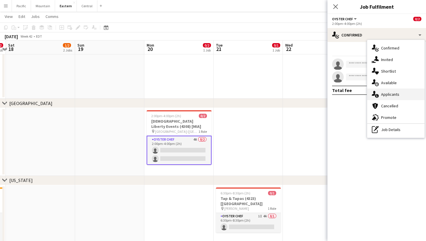
click at [398, 96] on span "Applicants" at bounding box center [390, 94] width 18 height 5
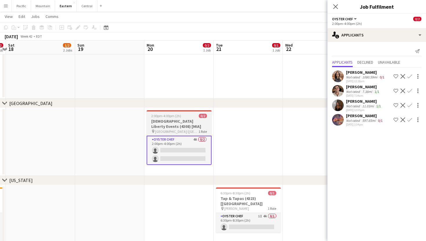
click at [196, 125] on h3 "[DEMOGRAPHIC_DATA] Liberty Events (4308) [MIA]" at bounding box center [179, 124] width 65 height 10
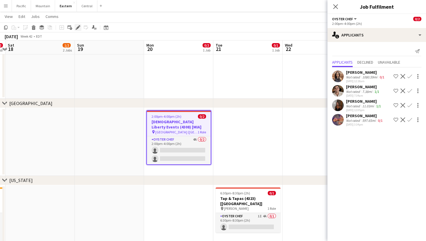
click at [79, 28] on icon at bounding box center [77, 27] width 3 height 3
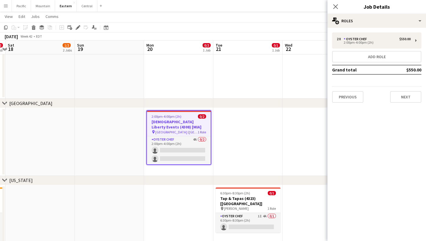
click at [358, 14] on div "Close pop-in Job Details" at bounding box center [376, 7] width 98 height 14
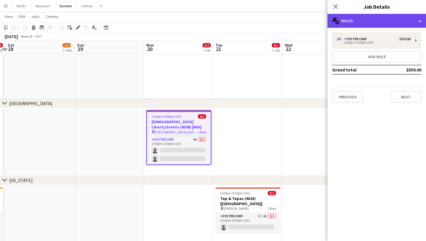
click at [367, 24] on div "multiple-users-add Roles" at bounding box center [376, 21] width 98 height 14
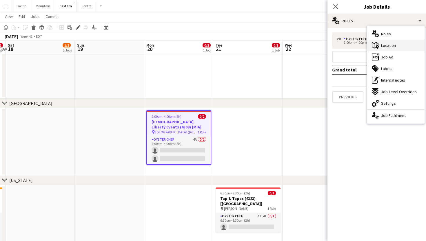
click at [400, 46] on div "maps-pin-1 Location" at bounding box center [395, 46] width 57 height 12
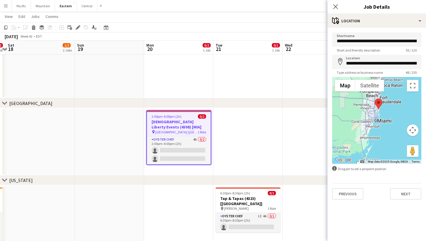
click at [339, 6] on div "Close pop-in" at bounding box center [335, 6] width 16 height 13
click at [332, 6] on app-icon "Close pop-in" at bounding box center [335, 7] width 8 height 8
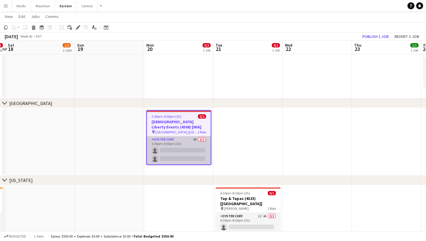
click at [178, 153] on app-card-role "Oyster Chef 4A 0/2 2:00pm-4:00pm (2h) single-neutral-actions single-neutral-act…" at bounding box center [179, 150] width 64 height 28
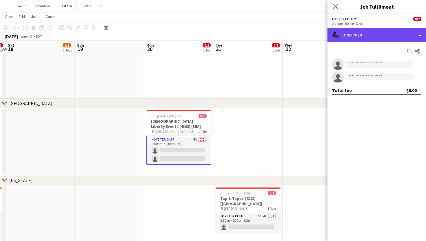
click at [368, 37] on div "single-neutral-actions-check-2 Confirmed" at bounding box center [376, 35] width 98 height 14
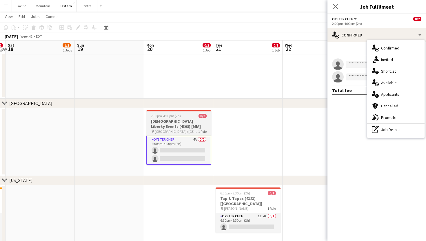
click at [185, 121] on h3 "[DEMOGRAPHIC_DATA] Liberty Events (4308) [MIA]" at bounding box center [178, 124] width 65 height 10
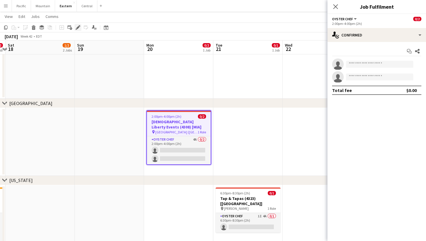
click at [79, 27] on icon at bounding box center [77, 27] width 3 height 3
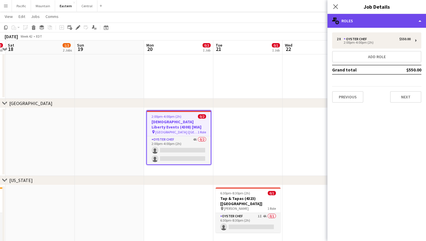
click at [382, 24] on div "multiple-users-add Roles" at bounding box center [376, 21] width 98 height 14
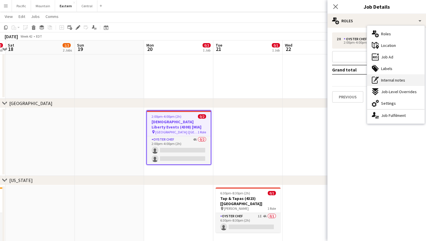
click at [399, 78] on span "Internal notes" at bounding box center [393, 80] width 24 height 5
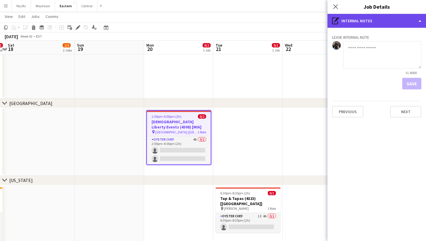
click at [362, 24] on div "pen-write Internal notes" at bounding box center [376, 21] width 98 height 14
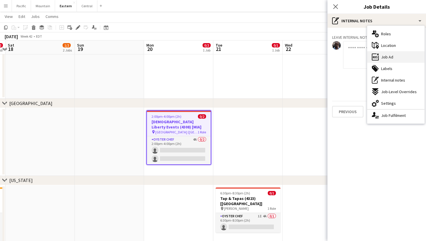
click at [388, 54] on div "ads-window Job Ad" at bounding box center [395, 57] width 57 height 12
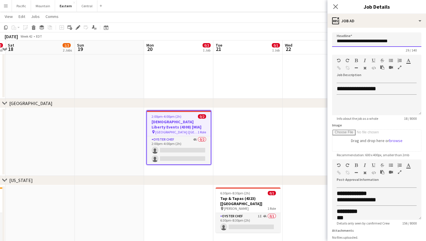
click at [367, 42] on input "**********" at bounding box center [376, 39] width 89 height 14
click at [340, 4] on div "Close pop-in" at bounding box center [335, 6] width 16 height 13
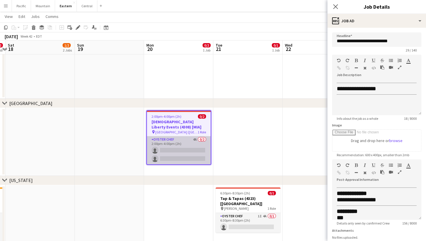
click at [176, 148] on app-card-role "Oyster Chef 4A 0/2 2:00pm-4:00pm (2h) single-neutral-actions single-neutral-act…" at bounding box center [179, 150] width 64 height 28
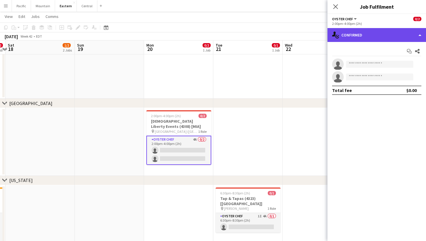
click at [370, 37] on div "single-neutral-actions-check-2 Confirmed" at bounding box center [376, 35] width 98 height 14
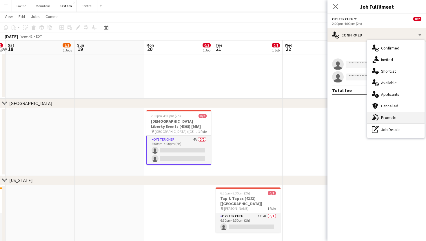
click at [396, 118] on div "advertising-megaphone Promote" at bounding box center [395, 118] width 57 height 12
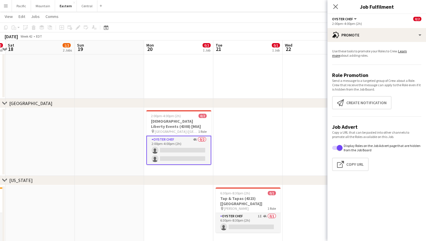
click at [368, 94] on app-promote-tab "Use these tools to promote your Roles to Crew. Learn more about adding roles. R…" at bounding box center [376, 111] width 98 height 129
click at [368, 105] on button "Create notification Create notification" at bounding box center [361, 102] width 59 height 13
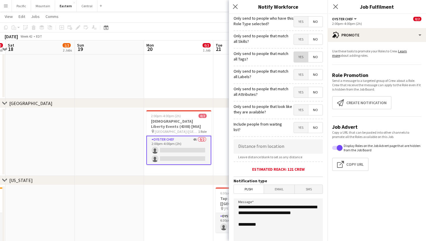
click at [299, 58] on span "Yes" at bounding box center [301, 57] width 14 height 10
drag, startPoint x: 268, startPoint y: 222, endPoint x: 219, endPoint y: 196, distance: 55.4
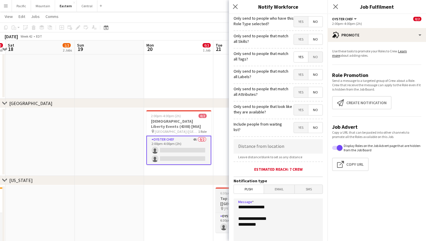
paste textarea "**********"
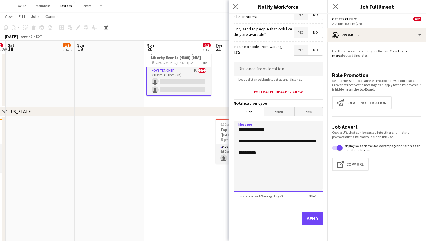
scroll to position [78, 0]
type textarea "**********"
click at [314, 219] on button "Send" at bounding box center [312, 218] width 21 height 13
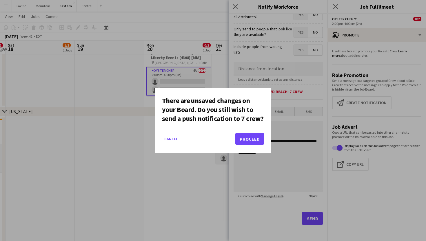
scroll to position [0, 0]
click at [254, 144] on button "Proceed" at bounding box center [249, 139] width 29 height 12
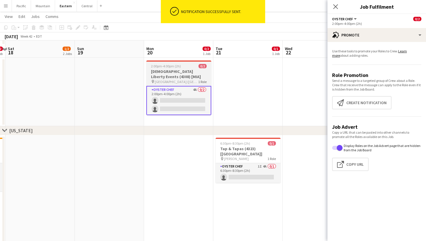
scroll to position [271, 0]
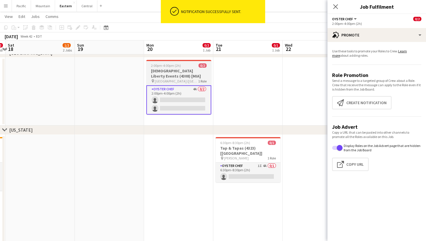
click at [196, 67] on div "2:00pm-4:00pm (2h) 0/2" at bounding box center [178, 65] width 65 height 4
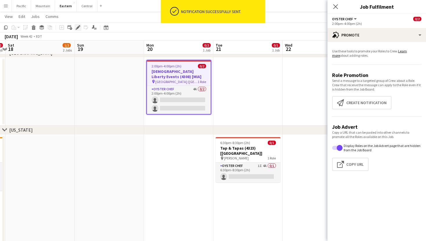
click at [79, 28] on icon "Edit" at bounding box center [78, 27] width 5 height 5
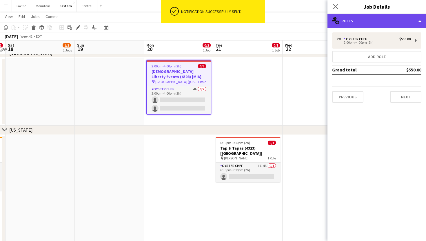
click at [386, 17] on div "multiple-users-add Roles" at bounding box center [376, 21] width 98 height 14
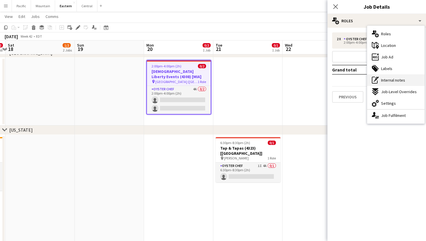
click at [408, 84] on div "pen-write Internal notes" at bounding box center [395, 80] width 57 height 12
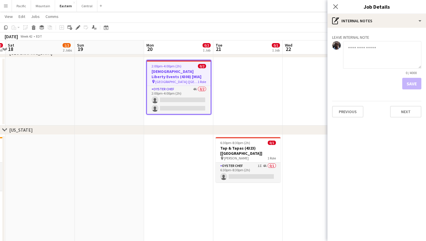
click at [373, 61] on textarea at bounding box center [382, 55] width 78 height 28
type textarea "**********"
click at [409, 80] on button "Save" at bounding box center [411, 84] width 19 height 12
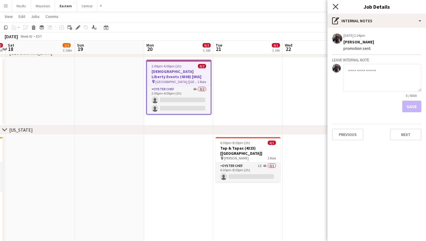
click at [335, 8] on icon "Close pop-in" at bounding box center [336, 7] width 6 height 6
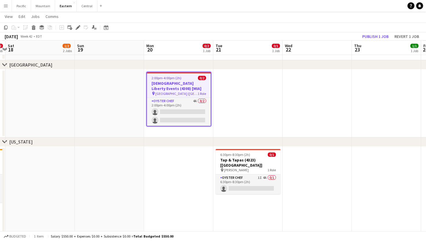
scroll to position [259, 0]
click at [79, 27] on icon at bounding box center [77, 27] width 3 height 3
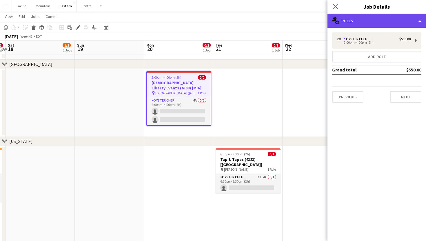
click at [388, 24] on div "multiple-users-add Roles" at bounding box center [376, 21] width 98 height 14
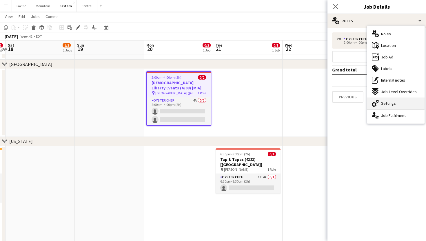
click at [397, 101] on div "cog-double-3 Settings" at bounding box center [395, 104] width 57 height 12
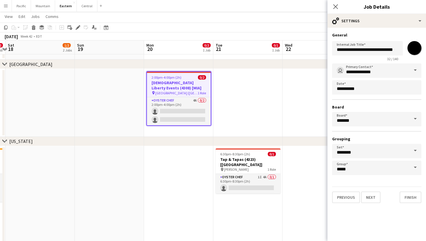
click at [415, 51] on input "*******" at bounding box center [414, 48] width 21 height 21
type input "*******"
click at [337, 8] on icon "Close pop-in" at bounding box center [336, 7] width 6 height 6
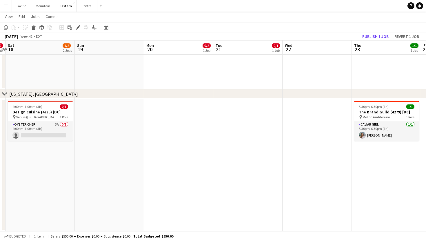
scroll to position [775, 0]
click at [382, 112] on h3 "The Brand Guild (4279) [DC]" at bounding box center [386, 112] width 65 height 5
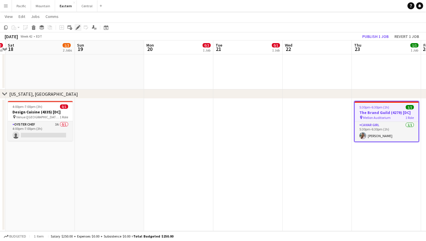
click at [79, 29] on icon "Edit" at bounding box center [78, 27] width 5 height 5
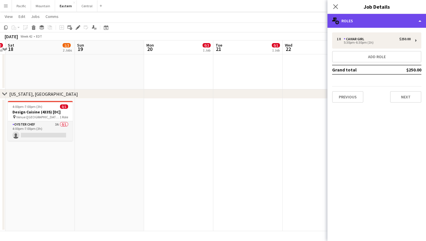
click at [388, 21] on div "multiple-users-add Roles" at bounding box center [376, 21] width 98 height 14
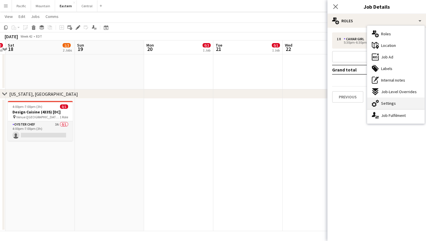
click at [396, 103] on div "cog-double-3 Settings" at bounding box center [395, 104] width 57 height 12
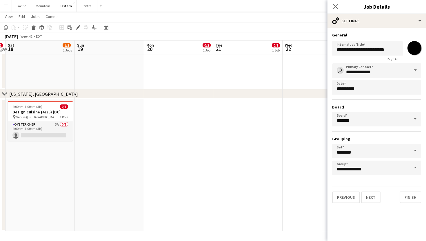
click at [412, 44] on input "*******" at bounding box center [414, 48] width 21 height 21
type input "*******"
click at [335, 7] on icon "Close pop-in" at bounding box center [336, 7] width 6 height 6
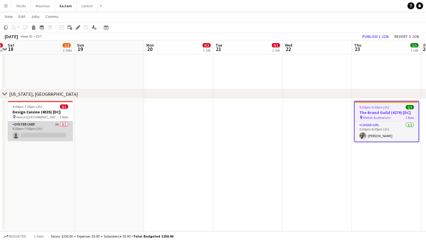
click at [59, 132] on app-card-role "Oyster Chef 3A 0/1 4:00pm-7:00pm (3h) single-neutral-actions" at bounding box center [40, 131] width 65 height 20
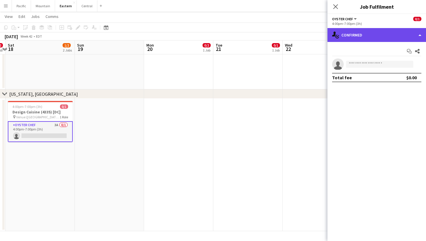
click at [380, 32] on div "single-neutral-actions-check-2 Confirmed" at bounding box center [376, 35] width 98 height 14
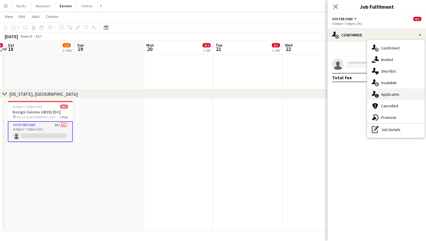
click at [401, 96] on div "single-neutral-actions-information Applicants" at bounding box center [395, 95] width 57 height 12
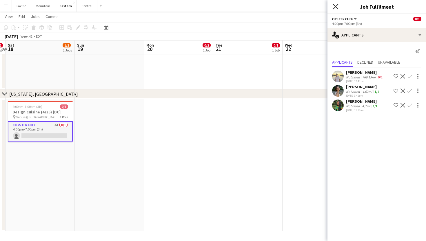
click at [335, 6] on icon "Close pop-in" at bounding box center [336, 7] width 6 height 6
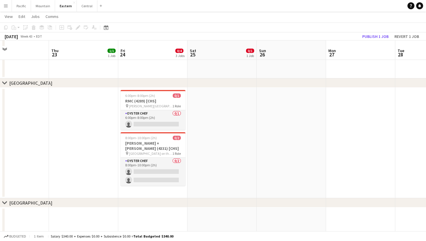
scroll to position [127, 0]
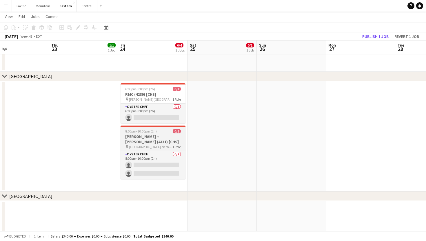
click at [167, 141] on h3 "[PERSON_NAME] + [PERSON_NAME] (4331) [CHS]" at bounding box center [153, 139] width 65 height 10
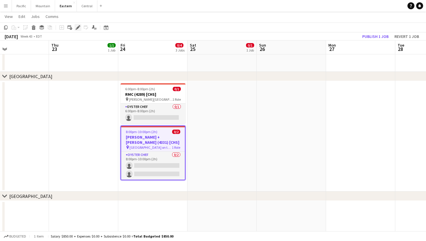
click at [78, 28] on icon at bounding box center [77, 27] width 3 height 3
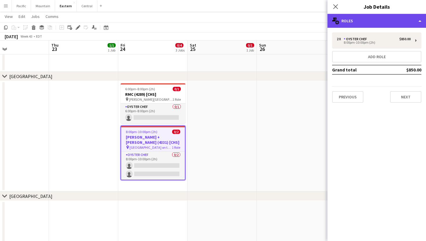
click at [386, 21] on div "multiple-users-add Roles" at bounding box center [376, 21] width 98 height 14
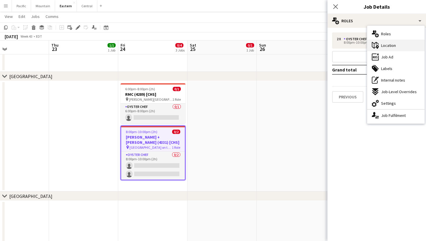
click at [396, 48] on div "maps-pin-1 Location" at bounding box center [395, 46] width 57 height 12
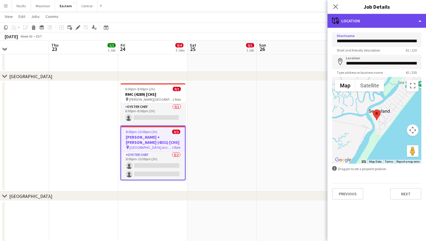
click at [351, 20] on div "maps-pin-1 Location" at bounding box center [376, 21] width 98 height 14
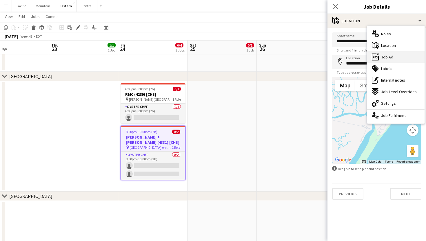
click at [377, 61] on div "ads-window Job Ad" at bounding box center [395, 57] width 57 height 12
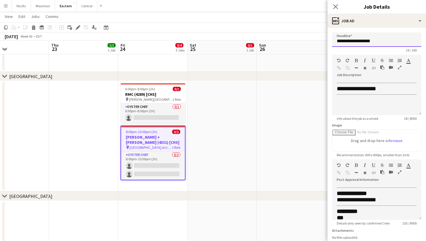
click at [366, 42] on input "**********" at bounding box center [376, 39] width 89 height 14
click at [335, 8] on icon "Close pop-in" at bounding box center [336, 7] width 6 height 6
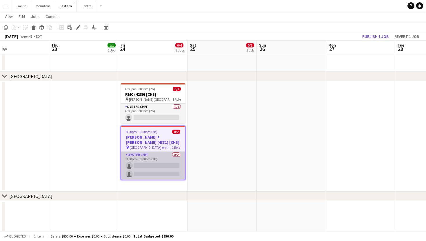
click at [140, 171] on app-card-role "Oyster Chef 0/2 8:00pm-10:00pm (2h) single-neutral-actions single-neutral-actio…" at bounding box center [153, 166] width 64 height 28
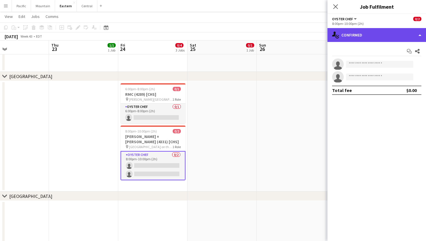
click at [381, 34] on div "single-neutral-actions-check-2 Confirmed" at bounding box center [376, 35] width 98 height 14
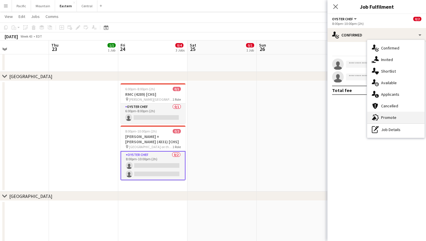
click at [404, 120] on div "advertising-megaphone Promote" at bounding box center [395, 118] width 57 height 12
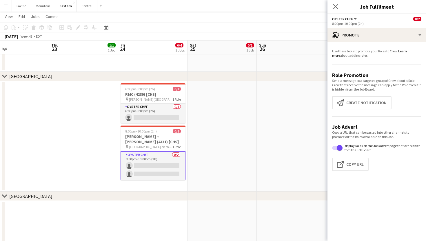
click at [375, 94] on app-promote-tab "Use these tools to promote your Roles to Crew. Learn more about adding roles. R…" at bounding box center [376, 111] width 98 height 129
click at [375, 97] on button "Create notification Create notification" at bounding box center [361, 102] width 59 height 13
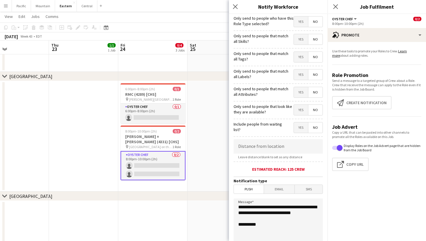
click at [299, 59] on span "Yes" at bounding box center [301, 57] width 14 height 10
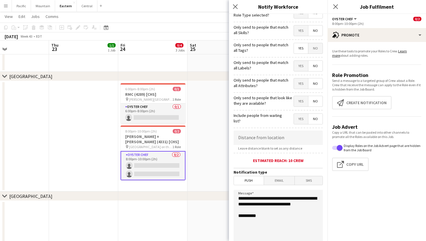
scroll to position [19, 0]
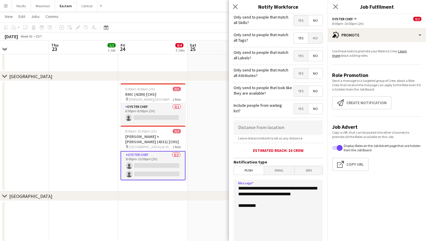
drag, startPoint x: 270, startPoint y: 201, endPoint x: 222, endPoint y: 176, distance: 53.9
type textarea "**********"
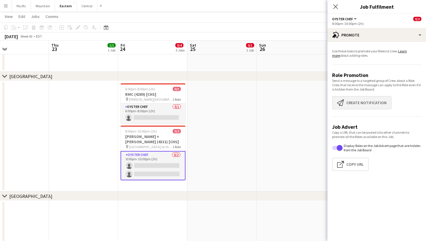
click at [358, 103] on button "Create notification Create notification" at bounding box center [361, 102] width 59 height 13
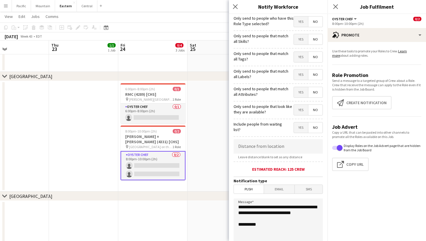
click at [298, 59] on span "Yes" at bounding box center [301, 57] width 14 height 10
drag, startPoint x: 267, startPoint y: 221, endPoint x: 222, endPoint y: 199, distance: 50.0
paste textarea "**********"
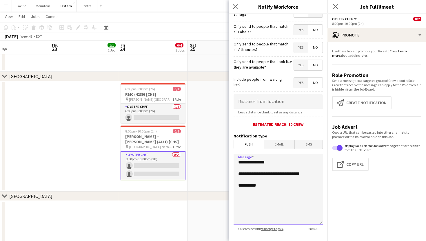
scroll to position [57, 0]
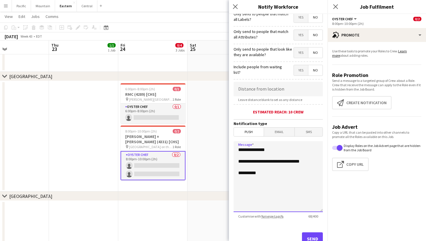
type textarea "**********"
click at [314, 236] on button "Send" at bounding box center [312, 239] width 21 height 13
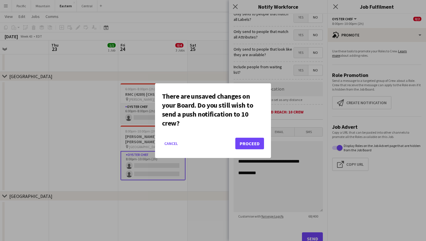
scroll to position [0, 0]
click at [250, 141] on button "Proceed" at bounding box center [249, 144] width 29 height 12
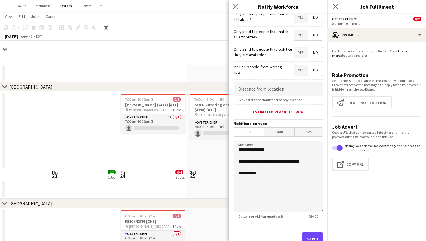
scroll to position [127, 0]
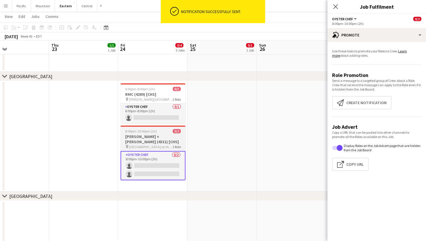
click at [141, 138] on h3 "[PERSON_NAME] + [PERSON_NAME] (4331) [CHS]" at bounding box center [153, 139] width 65 height 10
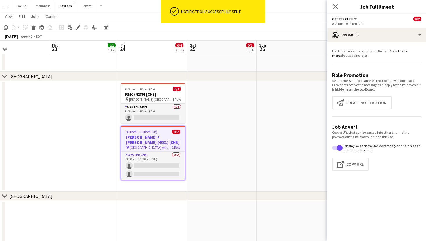
scroll to position [0, 158]
click at [79, 28] on icon "Edit" at bounding box center [78, 27] width 5 height 5
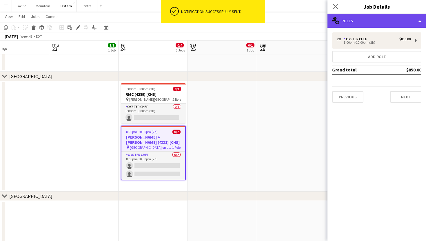
click at [370, 21] on div "multiple-users-add Roles" at bounding box center [376, 21] width 98 height 14
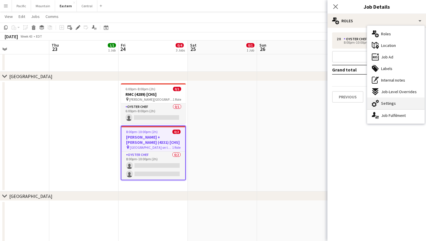
click at [394, 104] on span "Settings" at bounding box center [388, 103] width 15 height 5
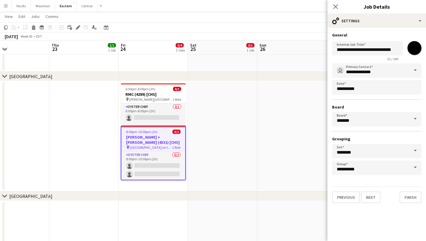
click at [416, 45] on input "*******" at bounding box center [414, 48] width 21 height 21
type input "*******"
click at [334, 8] on icon "Close pop-in" at bounding box center [336, 7] width 6 height 6
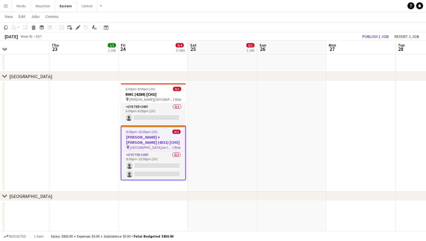
click at [174, 132] on span "0/2" at bounding box center [176, 132] width 8 height 4
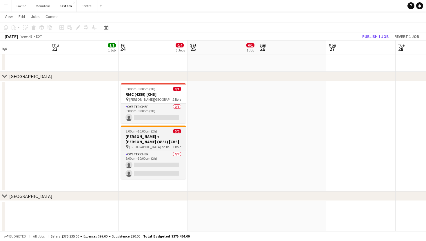
click at [170, 133] on div "8:00pm-10:00pm (2h) 0/2" at bounding box center [153, 131] width 65 height 4
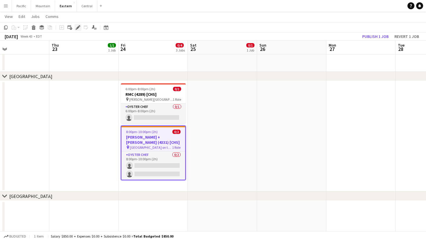
click at [77, 29] on icon at bounding box center [77, 27] width 3 height 3
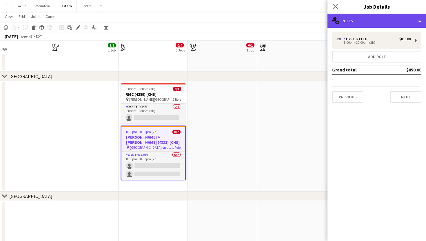
click at [378, 23] on div "multiple-users-add Roles" at bounding box center [376, 21] width 98 height 14
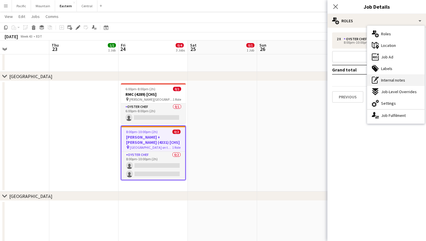
click at [397, 76] on div "pen-write Internal notes" at bounding box center [395, 80] width 57 height 12
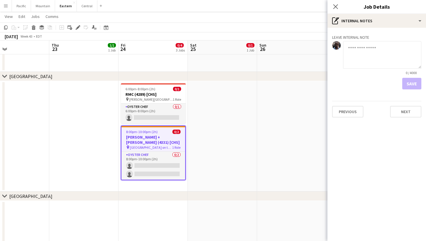
click at [362, 59] on textarea at bounding box center [382, 55] width 78 height 28
type textarea "*"
type textarea "**********"
click at [422, 81] on app-board-job-internal-notes "**********" at bounding box center [376, 62] width 98 height 55
click at [416, 86] on button "Save" at bounding box center [411, 84] width 19 height 12
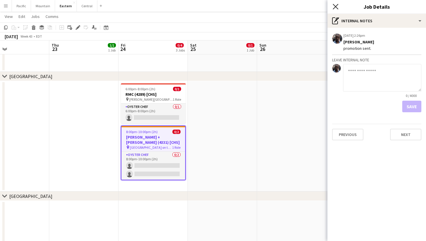
click at [336, 9] on icon "Close pop-in" at bounding box center [336, 7] width 6 height 6
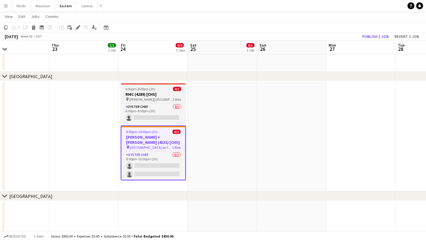
click at [146, 94] on h3 "RMC (4289) [CHS]" at bounding box center [153, 94] width 65 height 5
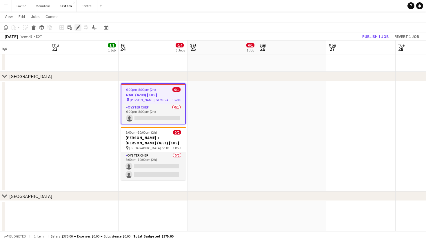
click at [78, 26] on icon "Edit" at bounding box center [78, 27] width 5 height 5
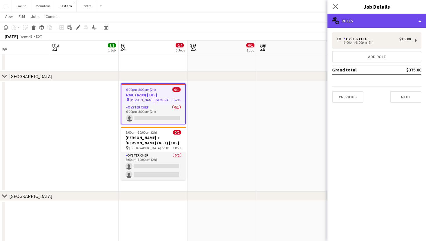
click at [377, 19] on div "multiple-users-add Roles" at bounding box center [376, 21] width 98 height 14
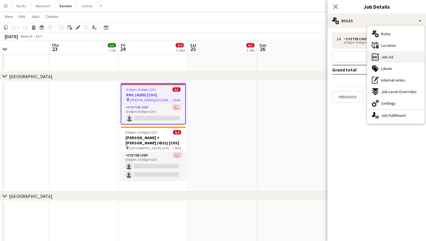
click at [400, 57] on div "ads-window Job Ad" at bounding box center [395, 57] width 57 height 12
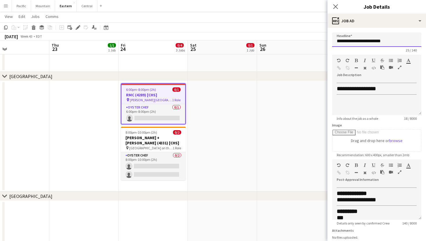
click at [370, 46] on input "**********" at bounding box center [376, 39] width 89 height 14
click at [336, 3] on app-icon "Close pop-in" at bounding box center [335, 7] width 8 height 8
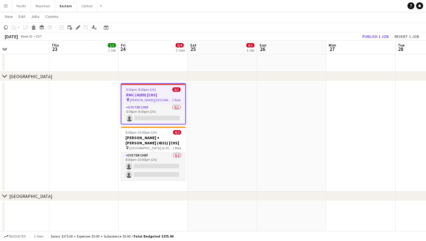
click at [160, 96] on h3 "RMC (4289) [CHS]" at bounding box center [153, 94] width 64 height 5
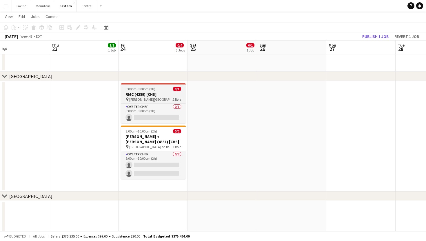
click at [148, 95] on h3 "RMC (4289) [CHS]" at bounding box center [153, 94] width 65 height 5
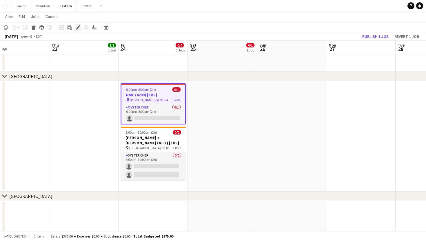
click at [77, 28] on icon at bounding box center [77, 27] width 3 height 3
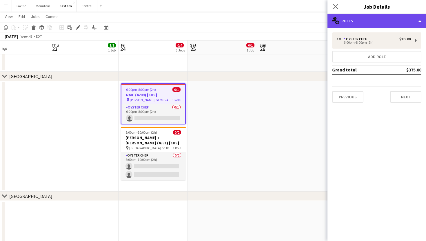
click at [397, 27] on div "multiple-users-add Roles" at bounding box center [376, 21] width 98 height 14
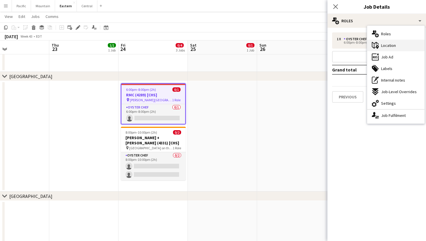
click at [403, 46] on div "maps-pin-1 Location" at bounding box center [395, 46] width 57 height 12
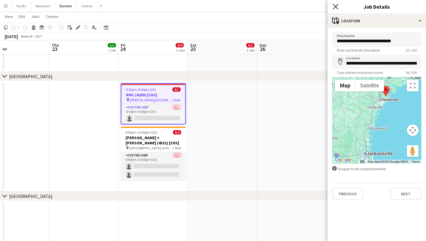
click at [335, 7] on icon at bounding box center [336, 7] width 6 height 6
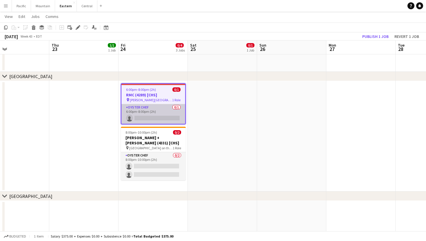
click at [144, 110] on app-card-role "Oyster Chef 0/1 6:00pm-8:00pm (2h) single-neutral-actions" at bounding box center [153, 114] width 64 height 20
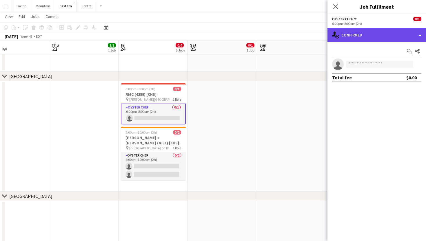
click at [375, 31] on div "single-neutral-actions-check-2 Confirmed" at bounding box center [376, 35] width 98 height 14
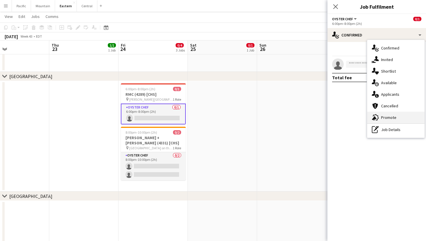
click at [390, 115] on span "Promote" at bounding box center [388, 117] width 15 height 5
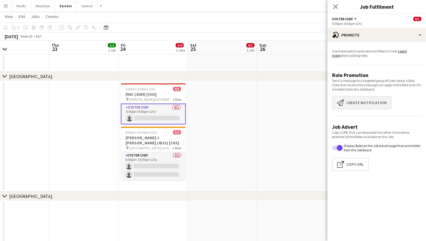
click at [371, 101] on button "Create notification Create notification" at bounding box center [361, 102] width 59 height 13
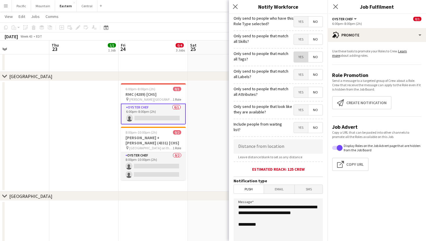
click at [295, 56] on span "Yes" at bounding box center [301, 57] width 14 height 10
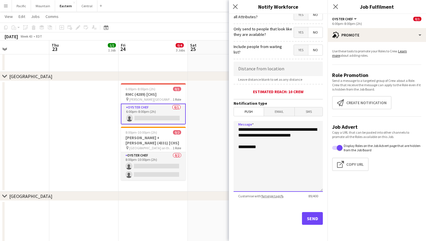
drag, startPoint x: 278, startPoint y: 145, endPoint x: 216, endPoint y: 121, distance: 67.2
paste textarea "**********"
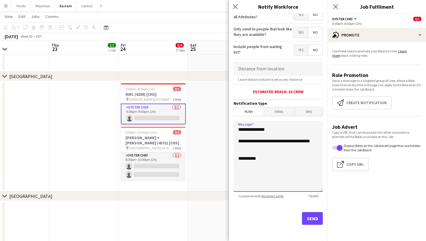
type textarea "**********"
click at [315, 221] on button "Send" at bounding box center [312, 218] width 21 height 13
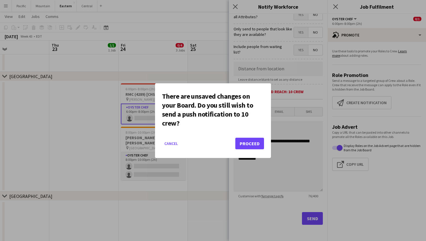
click at [242, 140] on button "Proceed" at bounding box center [249, 144] width 29 height 12
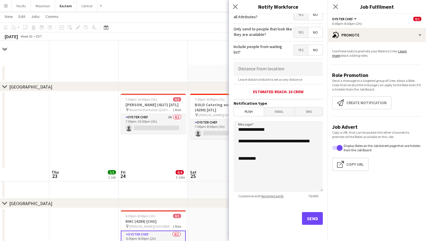
scroll to position [127, 0]
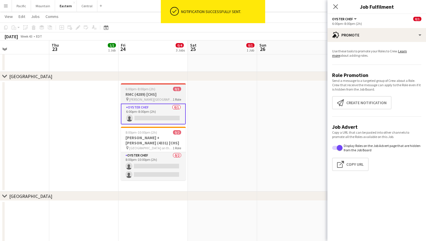
click at [160, 102] on app-job-card "6:00pm-8:00pm (2h) 0/1 RMC (4289) [CHS] pin [PERSON_NAME][GEOGRAPHIC_DATA] ([GE…" at bounding box center [153, 103] width 65 height 41
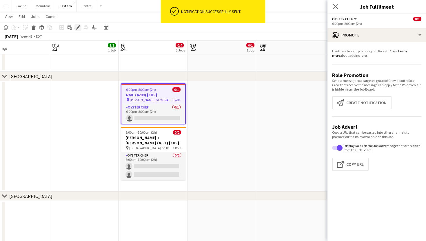
click at [79, 27] on icon at bounding box center [77, 27] width 3 height 3
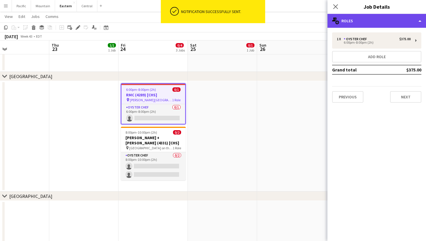
click at [397, 25] on div "multiple-users-add Roles" at bounding box center [376, 21] width 98 height 14
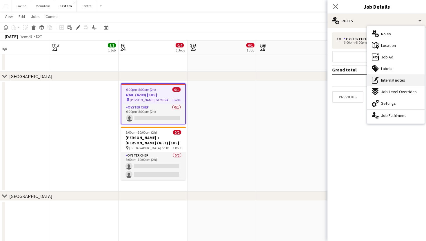
click at [404, 83] on div "pen-write Internal notes" at bounding box center [395, 80] width 57 height 12
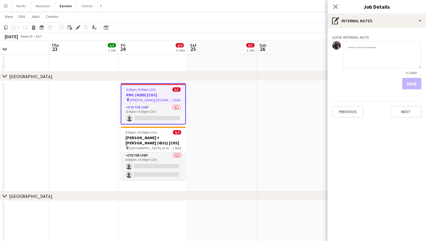
click at [368, 59] on textarea at bounding box center [382, 55] width 78 height 28
type textarea "**********"
click at [419, 83] on button "Save" at bounding box center [411, 84] width 19 height 12
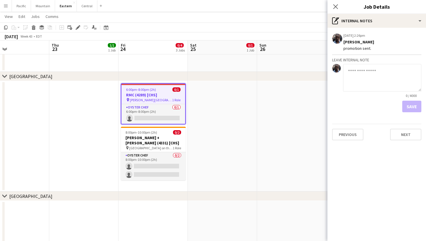
click at [340, 9] on div "Close pop-in" at bounding box center [335, 6] width 16 height 13
click at [336, 3] on app-icon "Close pop-in" at bounding box center [335, 7] width 8 height 8
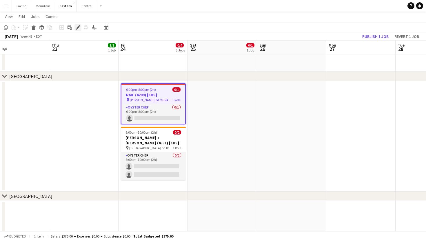
click at [79, 29] on icon "Edit" at bounding box center [78, 27] width 5 height 5
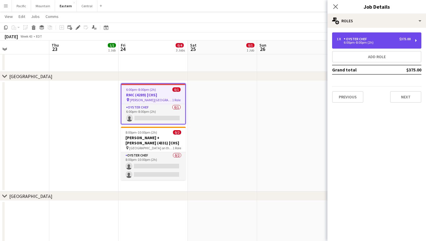
click at [393, 35] on div "1 x Oyster Chef $375.00 6:00pm-8:00pm (2h)" at bounding box center [376, 40] width 89 height 16
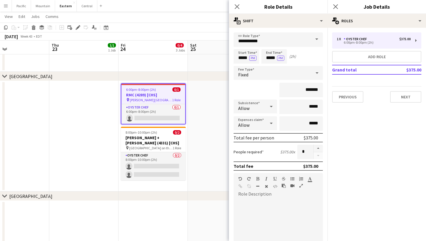
click at [403, 13] on div "Close pop-in Job Details" at bounding box center [376, 7] width 98 height 14
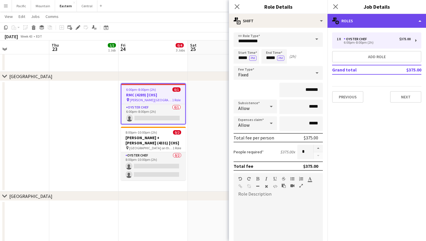
click at [397, 19] on div "multiple-users-add Roles" at bounding box center [376, 21] width 98 height 14
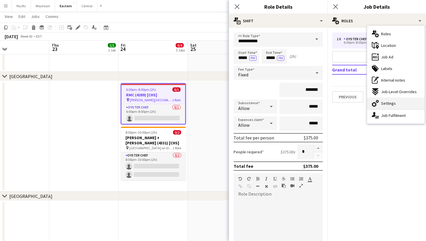
click at [402, 99] on div "cog-double-3 Settings" at bounding box center [395, 104] width 57 height 12
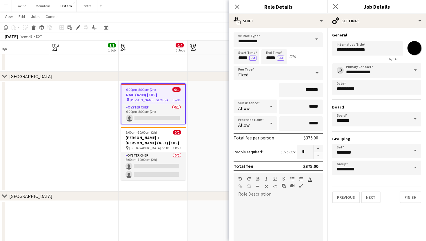
click at [417, 49] on input "*******" at bounding box center [414, 48] width 21 height 21
type input "*******"
click at [236, 9] on icon "Close pop-in" at bounding box center [237, 7] width 6 height 6
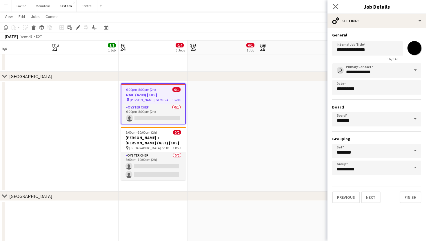
click at [339, 9] on app-icon "Close pop-in" at bounding box center [335, 7] width 8 height 8
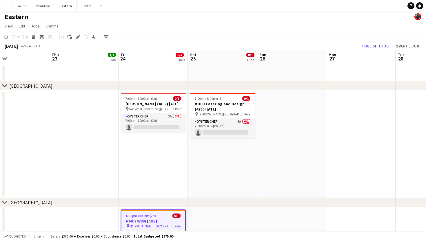
scroll to position [4, 0]
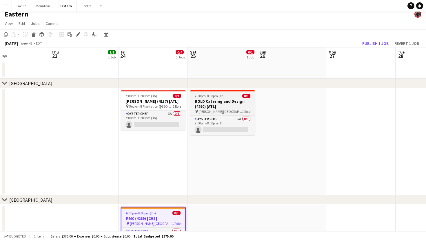
click at [232, 101] on h3 "BOLD Catering and Design (4290) [ATL]" at bounding box center [222, 104] width 65 height 10
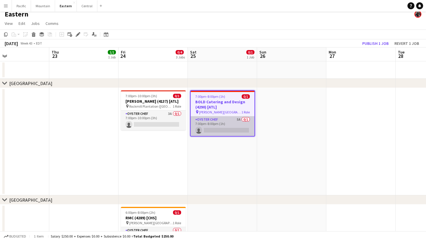
click at [235, 125] on app-card-role "Oyster Chef 5A 0/1 7:00pm-8:00pm (1h) single-neutral-actions" at bounding box center [223, 126] width 64 height 20
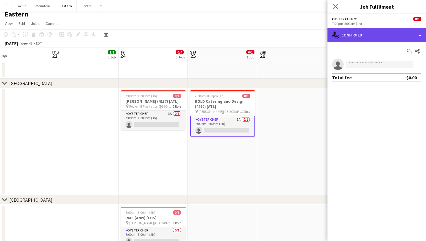
click at [396, 40] on div "single-neutral-actions-check-2 Confirmed" at bounding box center [376, 35] width 98 height 14
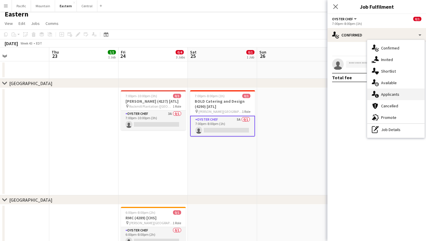
click at [403, 97] on div "single-neutral-actions-information Applicants" at bounding box center [395, 95] width 57 height 12
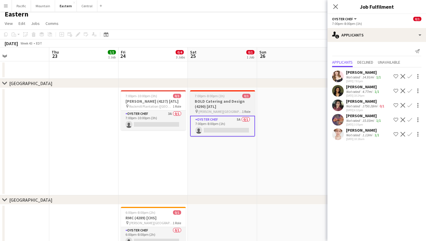
click at [227, 102] on h3 "BOLD Catering and Design (4290) [ATL]" at bounding box center [222, 104] width 65 height 10
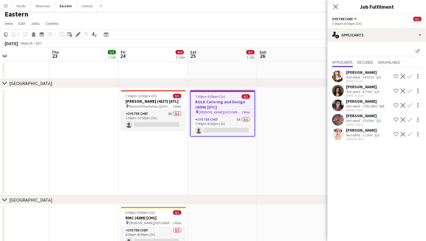
click at [78, 34] on icon at bounding box center [77, 34] width 3 height 3
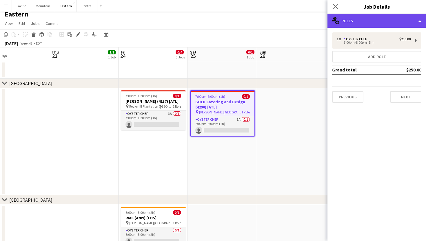
click at [401, 21] on div "multiple-users-add Roles" at bounding box center [376, 21] width 98 height 14
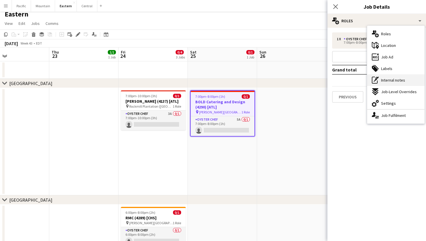
click at [401, 78] on span "Internal notes" at bounding box center [393, 80] width 24 height 5
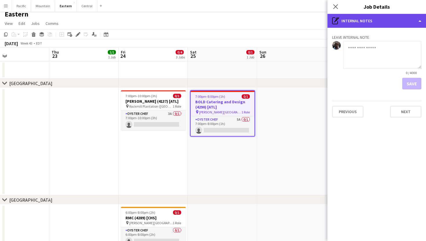
click at [374, 21] on div "pen-write Internal notes" at bounding box center [376, 21] width 98 height 14
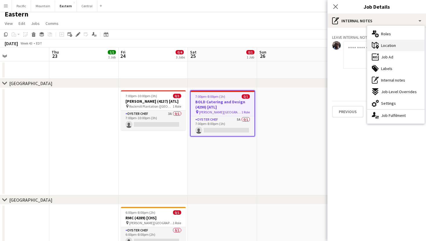
click at [395, 47] on span "Location" at bounding box center [388, 45] width 15 height 5
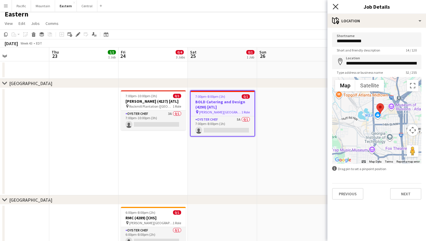
click at [336, 8] on icon at bounding box center [336, 7] width 6 height 6
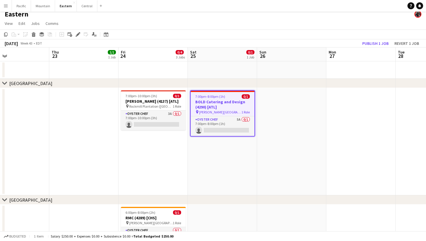
click at [213, 108] on h3 "BOLD Catering and Design (4290) [ATL]" at bounding box center [223, 104] width 64 height 10
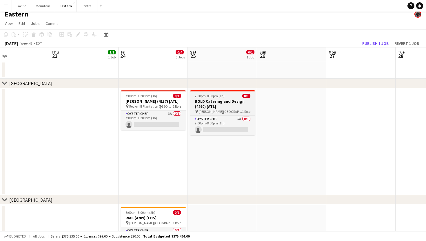
click at [213, 108] on h3 "BOLD Catering and Design (4290) [ATL]" at bounding box center [222, 104] width 65 height 10
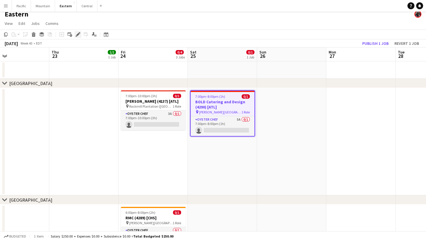
click at [79, 32] on icon at bounding box center [79, 32] width 1 height 1
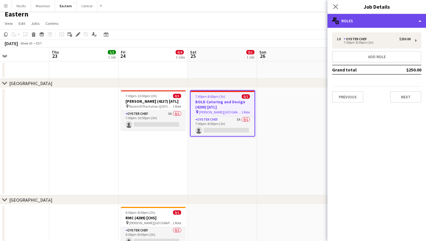
click at [365, 25] on div "multiple-users-add Roles" at bounding box center [376, 21] width 98 height 14
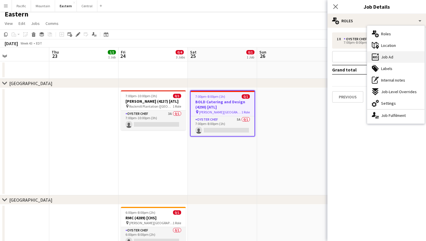
click at [398, 58] on div "ads-window Job Ad" at bounding box center [395, 57] width 57 height 12
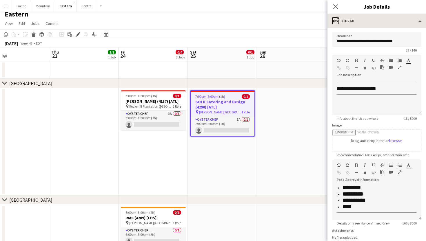
scroll to position [0, 0]
click at [336, 7] on icon at bounding box center [336, 7] width 6 height 6
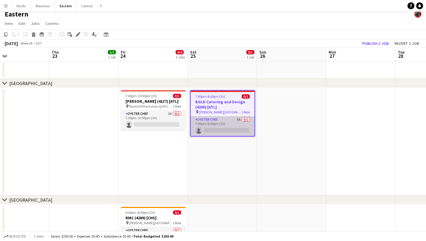
click at [237, 118] on app-card-role "Oyster Chef 5A 0/1 7:00pm-8:00pm (1h) single-neutral-actions" at bounding box center [223, 126] width 64 height 20
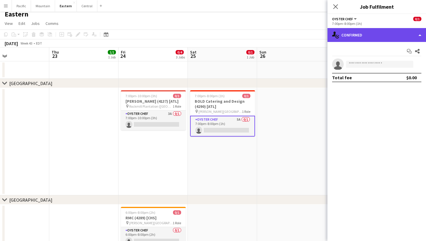
click at [380, 37] on div "single-neutral-actions-check-2 Confirmed" at bounding box center [376, 35] width 98 height 14
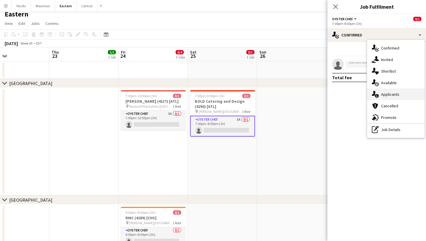
click at [402, 95] on div "single-neutral-actions-information Applicants" at bounding box center [395, 95] width 57 height 12
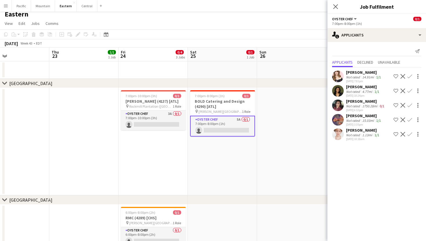
click at [409, 118] on app-icon "Confirm" at bounding box center [409, 120] width 5 height 5
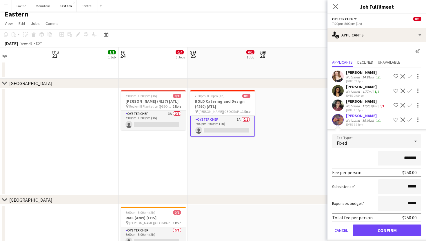
click at [384, 228] on button "Confirm" at bounding box center [387, 231] width 69 height 12
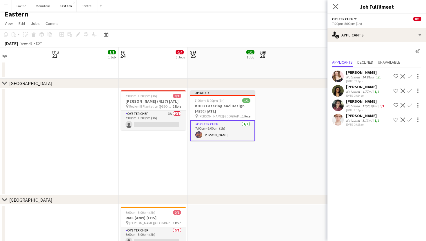
click at [332, 4] on app-icon "Close pop-in" at bounding box center [335, 7] width 8 height 8
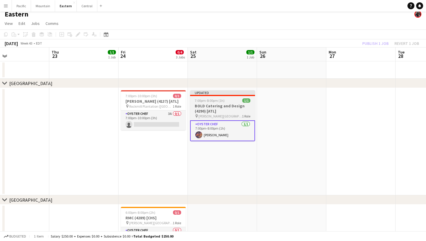
click at [225, 98] on app-job-card "Updated 7:00pm-8:00pm (1h) 1/1 BOLD Catering and Design (4290) [ATL] pin [PERSO…" at bounding box center [222, 115] width 65 height 51
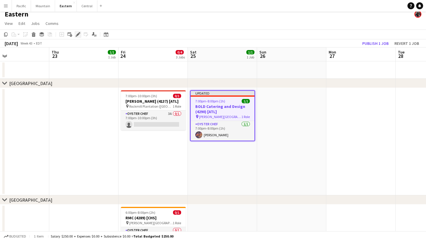
click at [80, 34] on icon "Edit" at bounding box center [78, 34] width 5 height 5
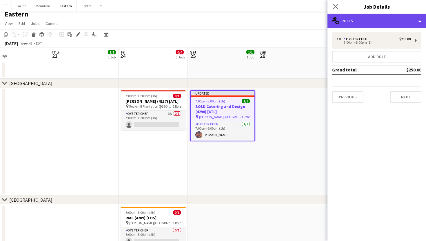
click at [365, 27] on div "multiple-users-add Roles" at bounding box center [376, 21] width 98 height 14
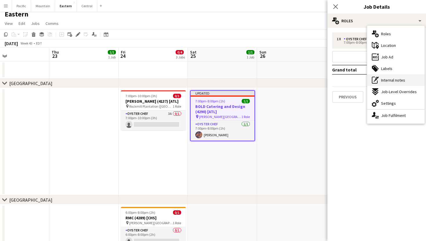
click at [396, 79] on span "Internal notes" at bounding box center [393, 80] width 24 height 5
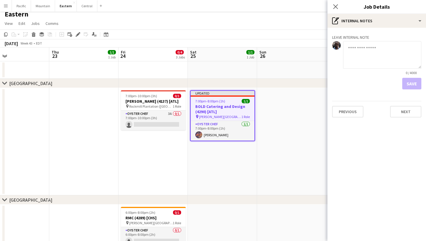
click at [362, 47] on textarea at bounding box center [382, 55] width 78 height 28
type textarea "**********"
click at [409, 78] on form "**********" at bounding box center [376, 65] width 89 height 48
click at [409, 81] on button "Save" at bounding box center [411, 84] width 19 height 12
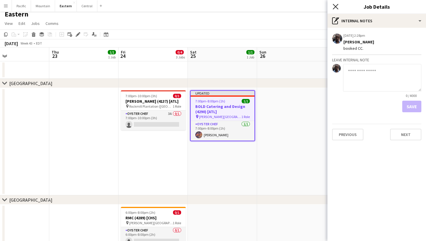
click at [336, 8] on icon at bounding box center [336, 7] width 6 height 6
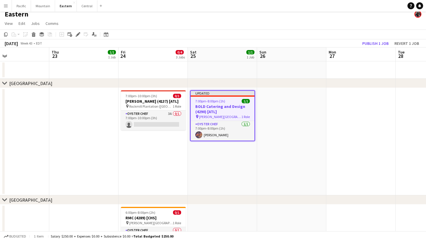
click at [220, 113] on h3 "BOLD Catering and Design (4290) [ATL]" at bounding box center [223, 109] width 64 height 10
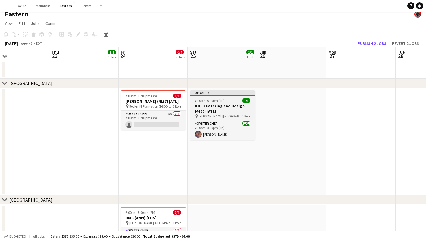
click at [231, 110] on h3 "BOLD Catering and Design (4290) [ATL]" at bounding box center [222, 108] width 65 height 10
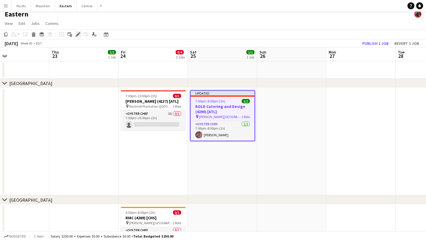
click at [77, 35] on icon at bounding box center [77, 34] width 3 height 3
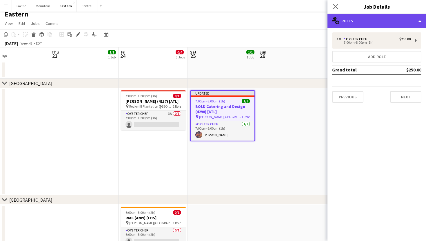
click at [388, 20] on div "multiple-users-add Roles" at bounding box center [376, 21] width 98 height 14
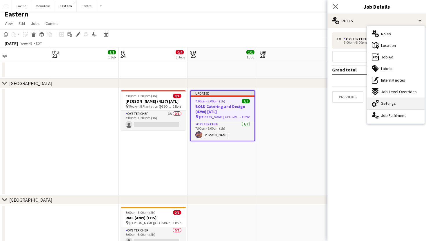
click at [401, 103] on div "cog-double-3 Settings" at bounding box center [395, 104] width 57 height 12
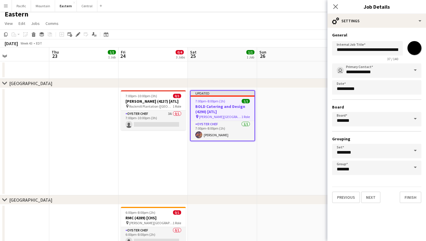
click at [413, 46] on input "*******" at bounding box center [414, 48] width 21 height 21
type input "*******"
click at [337, 4] on icon "Close pop-in" at bounding box center [336, 7] width 6 height 6
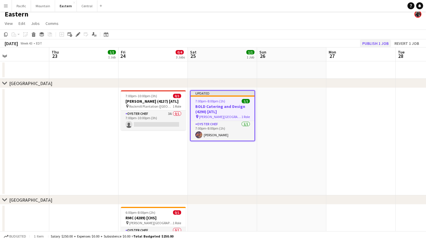
click at [383, 43] on button "Publish 1 job" at bounding box center [375, 44] width 31 height 8
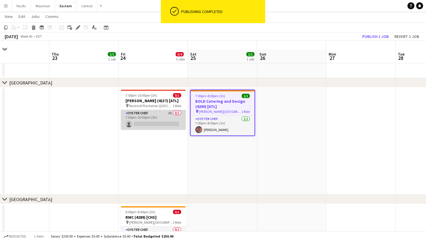
scroll to position [31, 0]
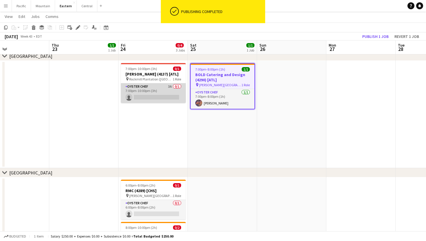
click at [164, 89] on app-card-role "Oyster Chef 3A 0/1 7:00pm-10:00pm (3h) single-neutral-actions" at bounding box center [153, 93] width 65 height 20
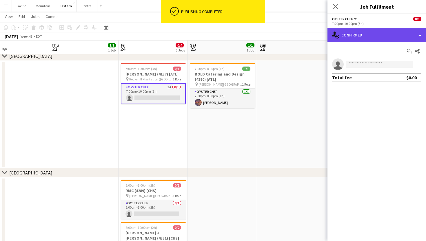
click at [402, 31] on div "single-neutral-actions-check-2 Confirmed" at bounding box center [376, 35] width 98 height 14
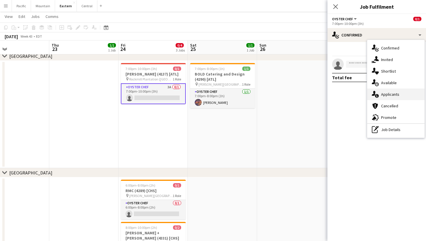
click at [409, 96] on div "single-neutral-actions-information Applicants" at bounding box center [395, 95] width 57 height 12
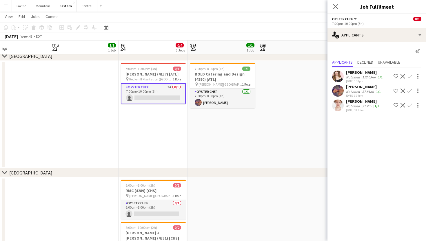
click at [340, 8] on div "Close pop-in" at bounding box center [335, 6] width 16 height 13
click at [337, 8] on icon "Close pop-in" at bounding box center [336, 7] width 6 height 6
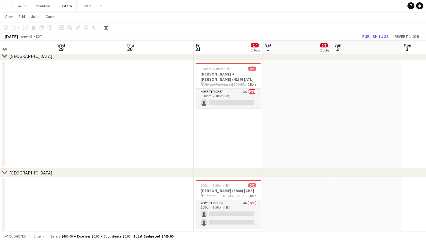
scroll to position [0, 154]
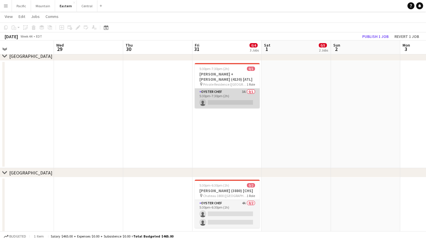
click at [232, 97] on app-card-role "Oyster Chef 3A 0/1 5:30pm-7:30pm (2h) single-neutral-actions" at bounding box center [227, 99] width 65 height 20
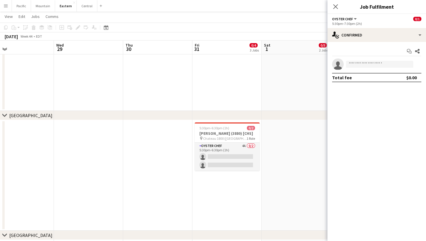
scroll to position [88, 0]
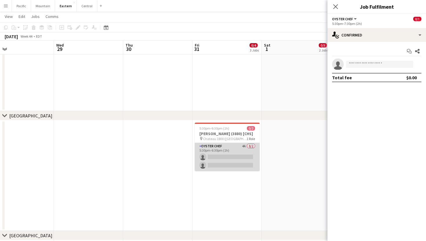
click at [244, 156] on app-card-role "Oyster Chef 4A 0/2 5:30pm-6:30pm (1h) single-neutral-actions single-neutral-act…" at bounding box center [227, 157] width 65 height 28
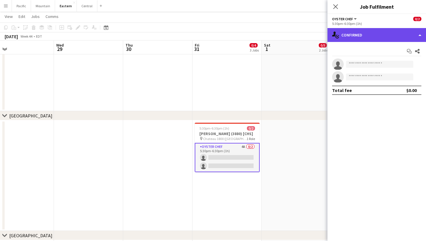
click at [388, 34] on div "single-neutral-actions-check-2 Confirmed" at bounding box center [376, 35] width 98 height 14
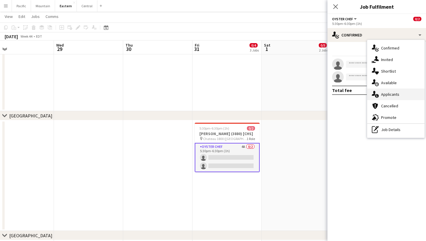
click at [396, 96] on span "Applicants" at bounding box center [390, 94] width 18 height 5
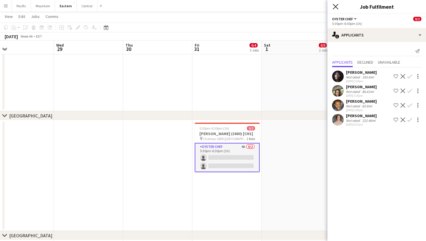
click at [337, 6] on icon "Close pop-in" at bounding box center [336, 7] width 6 height 6
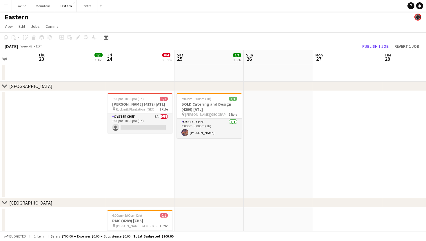
scroll to position [0, 245]
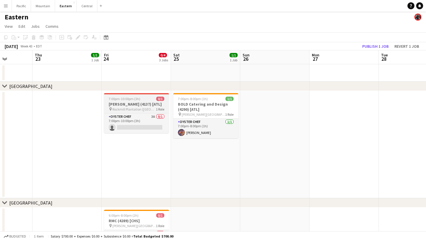
click at [157, 105] on h3 "[PERSON_NAME] (4137) [ATL]" at bounding box center [136, 104] width 65 height 5
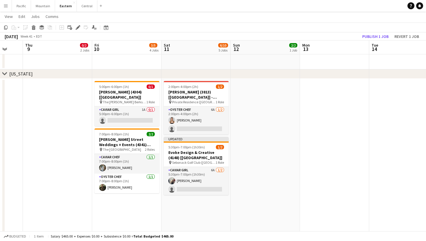
scroll to position [0, 184]
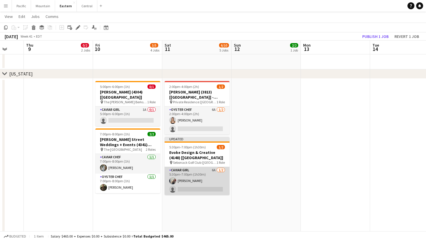
click at [172, 170] on app-card-role "Caviar Girl 6A [DATE] 5:30pm-7:00pm (1h30m) [PERSON_NAME] single-neutral-actions" at bounding box center [197, 181] width 65 height 28
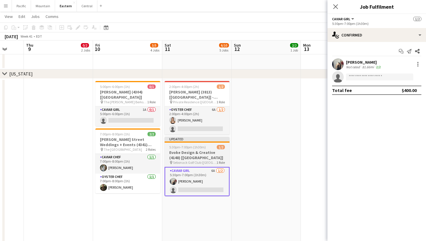
click at [197, 152] on h3 "Evoke Design & Creative (4148) [[GEOGRAPHIC_DATA]]" at bounding box center [197, 155] width 65 height 10
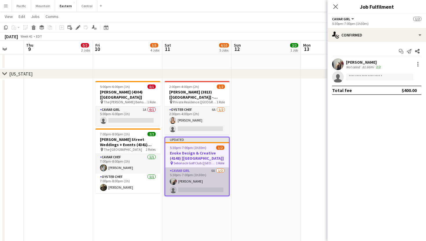
click at [205, 173] on app-card-role "Caviar Girl 6A [DATE] 5:30pm-7:00pm (1h30m) [PERSON_NAME] single-neutral-actions" at bounding box center [197, 182] width 64 height 28
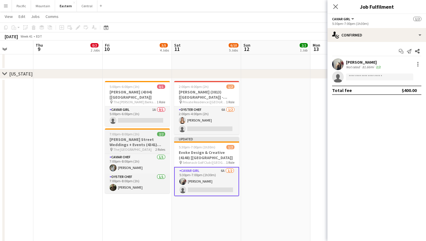
scroll to position [0, 174]
